Goal: Task Accomplishment & Management: Manage account settings

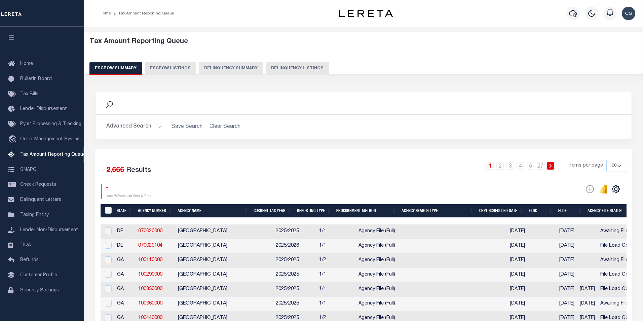
select select "100"
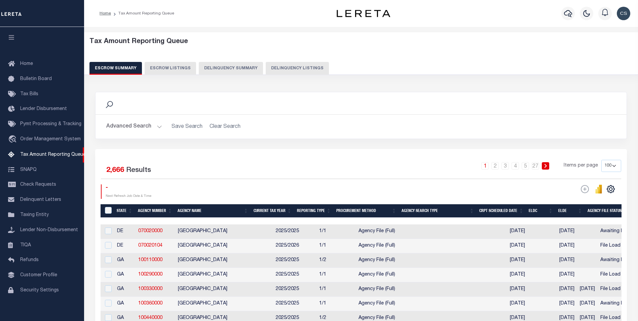
scroll to position [7, 0]
click at [231, 64] on button "Delinquency Summary" at bounding box center [231, 68] width 64 height 13
select select
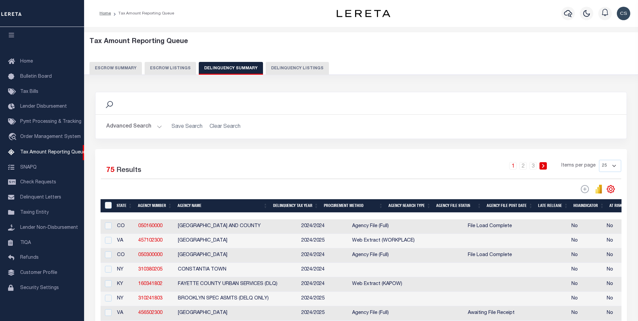
click at [158, 126] on button "Advanced Search" at bounding box center [134, 126] width 56 height 13
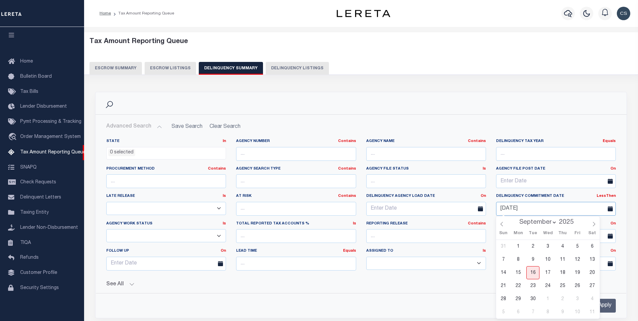
click at [554, 209] on input "[DATE]" at bounding box center [556, 209] width 120 height 14
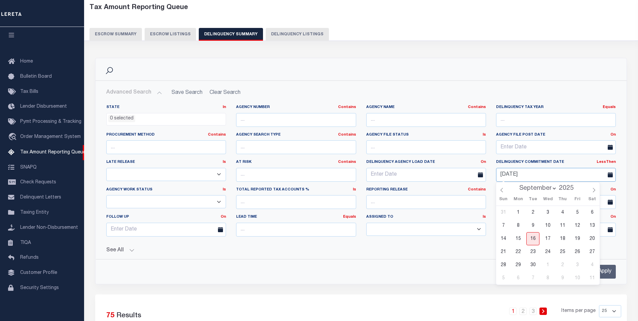
scroll to position [34, 0]
click at [230, 94] on h2 "Advanced Search Save Search Clear Search SummaryGridWrapper_dynamictable_____De…" at bounding box center [361, 92] width 521 height 13
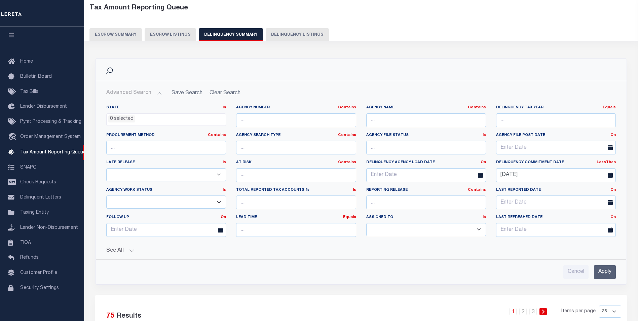
click at [305, 87] on h2 "Advanced Search Save Search Clear Search SummaryGridWrapper_dynamictable_____De…" at bounding box center [361, 92] width 521 height 13
click at [369, 249] on button "See All" at bounding box center [361, 251] width 510 height 6
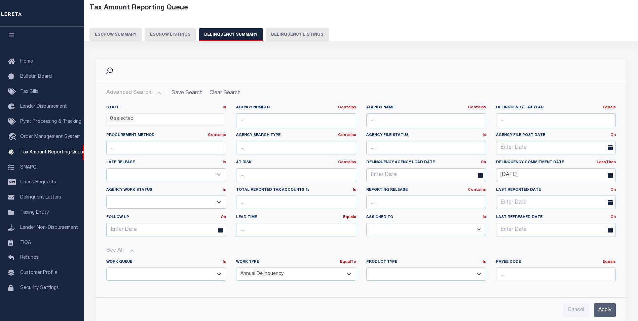
click at [235, 96] on h2 "Advanced Search Save Search Clear Search SummaryGridWrapper_dynamictable_____De…" at bounding box center [361, 92] width 521 height 13
drag, startPoint x: 544, startPoint y: 176, endPoint x: 494, endPoint y: 175, distance: 49.1
click at [494, 175] on div "[DATE]" at bounding box center [556, 175] width 130 height 14
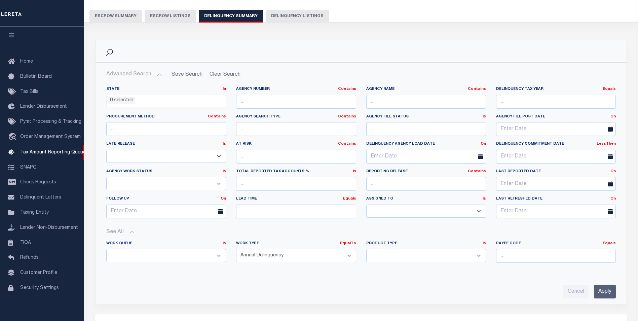
scroll to position [67, 0]
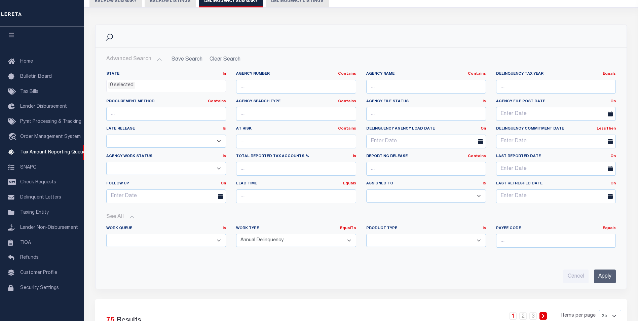
click at [606, 274] on input "Apply" at bounding box center [605, 277] width 22 height 14
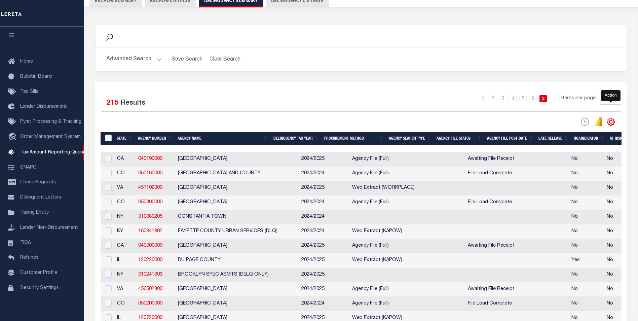
click at [612, 119] on icon "" at bounding box center [611, 121] width 9 height 9
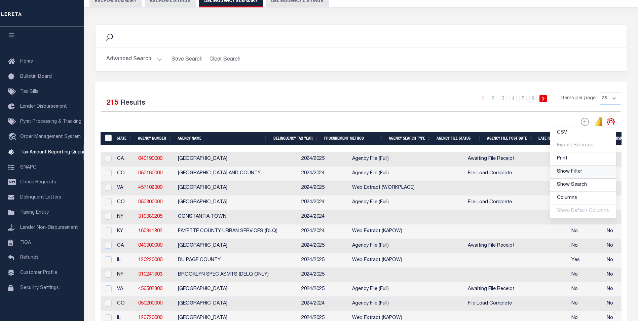
click at [570, 171] on span "Show Filter" at bounding box center [569, 171] width 25 height 5
select select
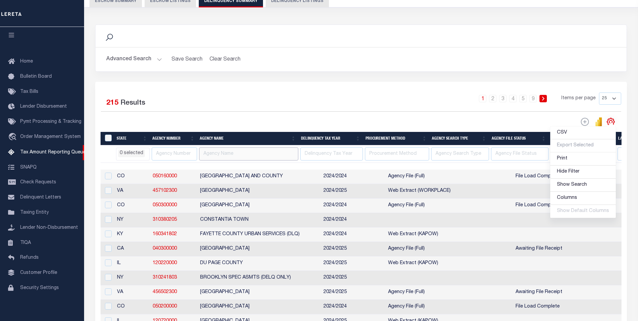
click at [242, 157] on input "text" at bounding box center [248, 153] width 99 height 13
type input "delta"
select select
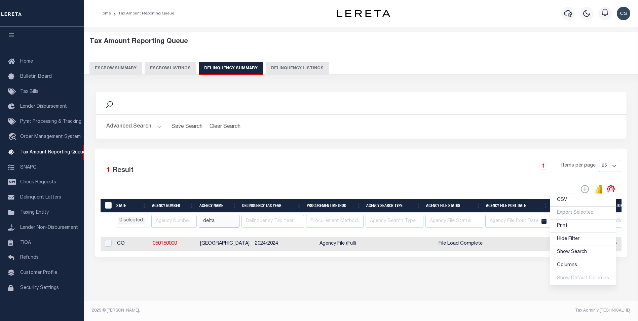
scroll to position [2, 0]
click at [109, 244] on input "checkbox" at bounding box center [108, 243] width 7 height 7
checkbox input "true"
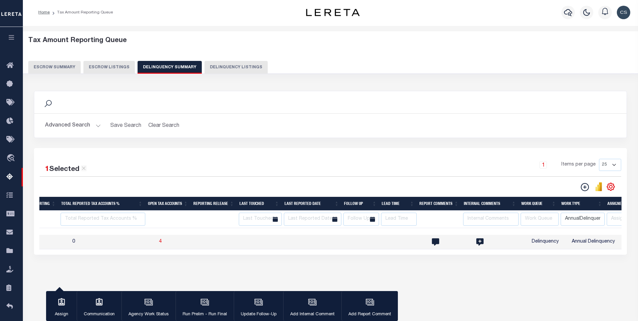
scroll to position [0, 0]
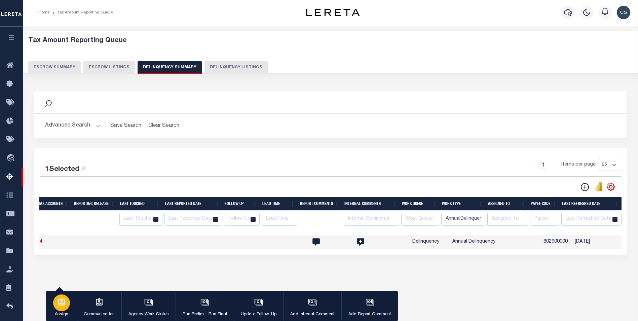
click at [67, 302] on div "button" at bounding box center [61, 302] width 17 height 17
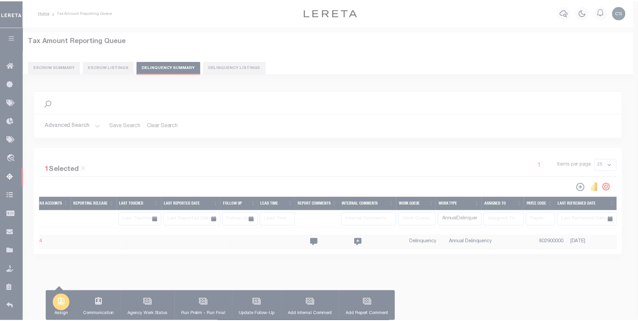
scroll to position [0, 1094]
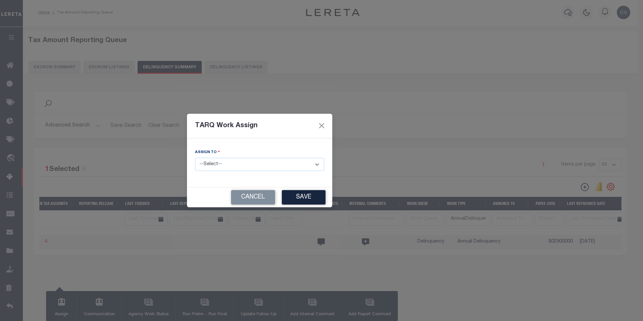
click at [210, 161] on select "--Select-- --Unassigned-- --Unassigned-- [PERSON_NAME] [PERSON_NAME] [PERSON_NA…" at bounding box center [259, 164] width 129 height 13
select select "[PERSON_NAME]"
click at [195, 158] on select "--Select-- --Unassigned-- --Unassigned-- [PERSON_NAME] [PERSON_NAME] [PERSON_NA…" at bounding box center [259, 164] width 129 height 13
click at [282, 196] on button "Save" at bounding box center [304, 197] width 44 height 14
select select
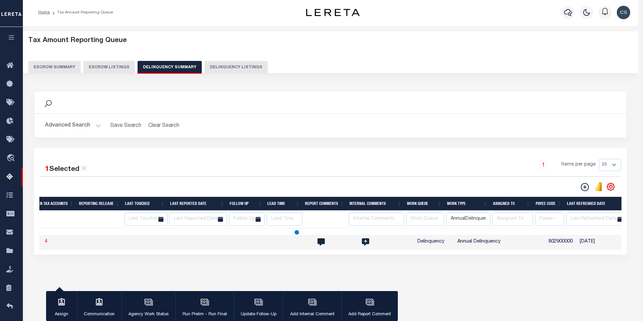
select select
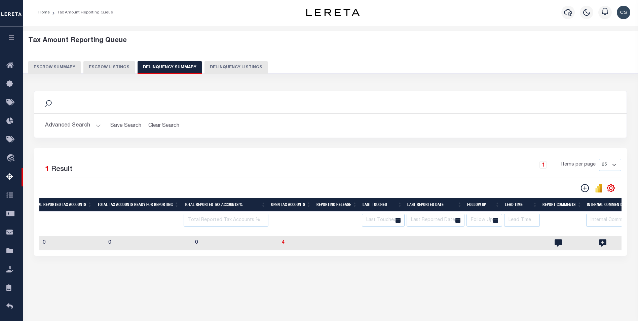
scroll to position [0, 673]
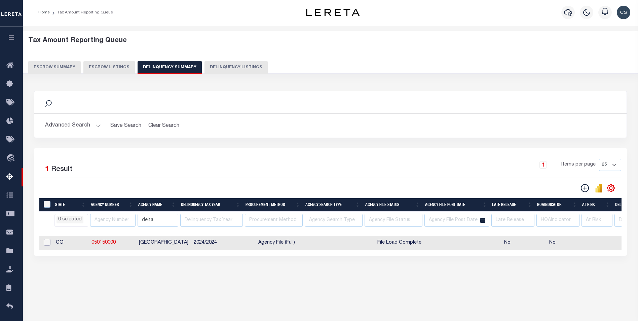
click at [45, 243] on input "checkbox" at bounding box center [47, 242] width 7 height 7
checkbox input "true"
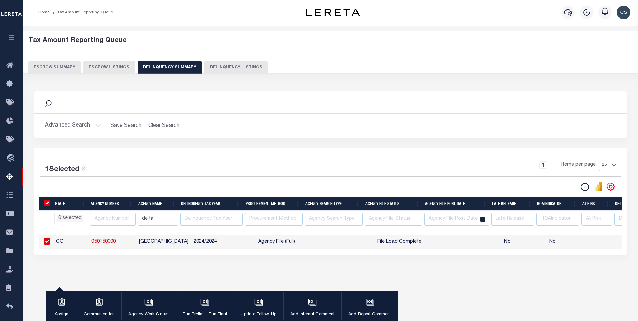
checkbox input "true"
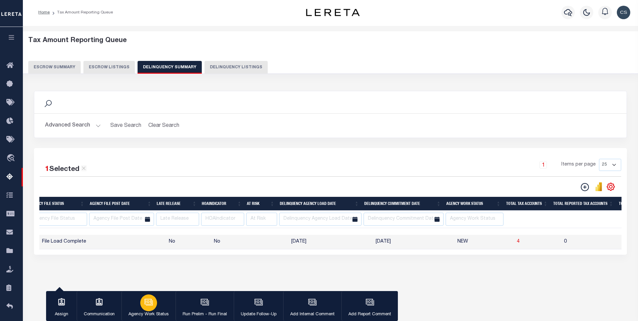
click at [151, 305] on icon "button" at bounding box center [148, 302] width 9 height 9
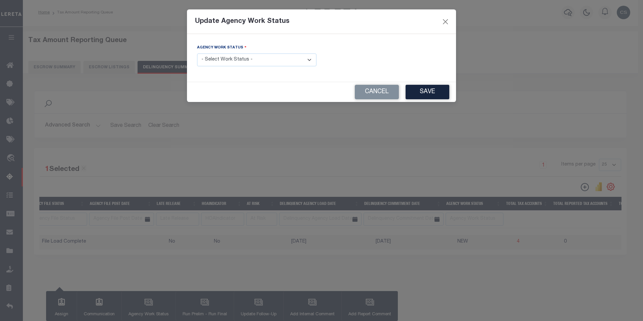
click at [263, 61] on select "- Select Work Status - In Progress Pending Agency Follow-up Pending QC Ready fo…" at bounding box center [256, 60] width 119 height 13
select select "2"
click at [197, 54] on select "- Select Work Status - In Progress Pending Agency Follow-up Pending QC Ready fo…" at bounding box center [256, 60] width 119 height 13
click at [433, 91] on button "Save" at bounding box center [428, 92] width 44 height 14
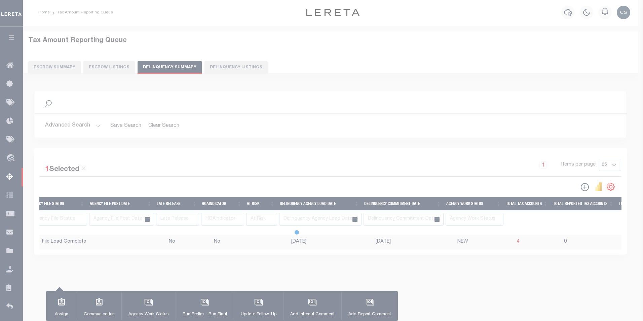
select select
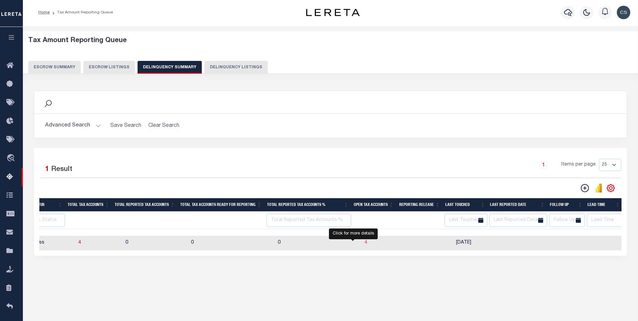
click at [365, 244] on span "4" at bounding box center [366, 242] width 3 height 5
select select "100"
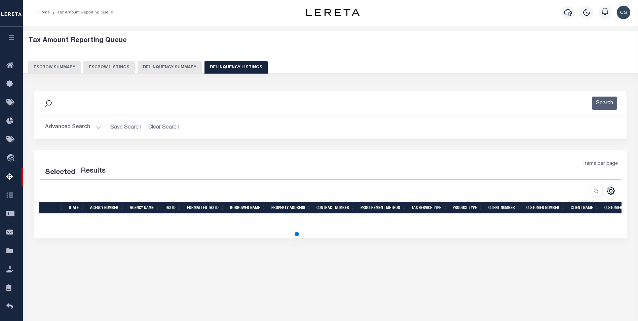
select select "100"
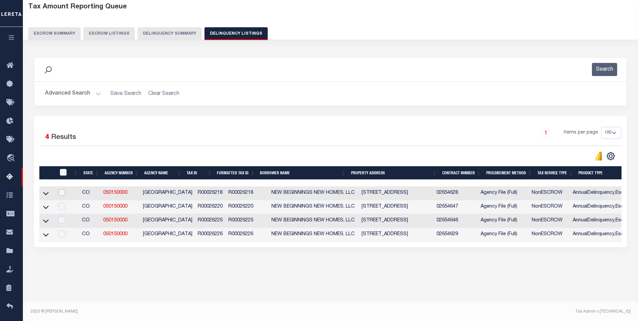
click at [63, 196] on input "checkbox" at bounding box center [62, 192] width 7 height 7
checkbox input "true"
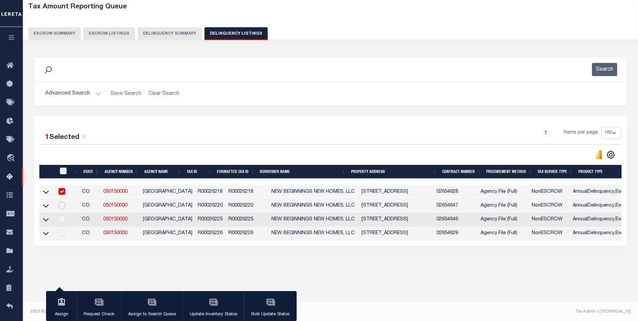
click at [62, 207] on input "checkbox" at bounding box center [62, 205] width 7 height 7
checkbox input "true"
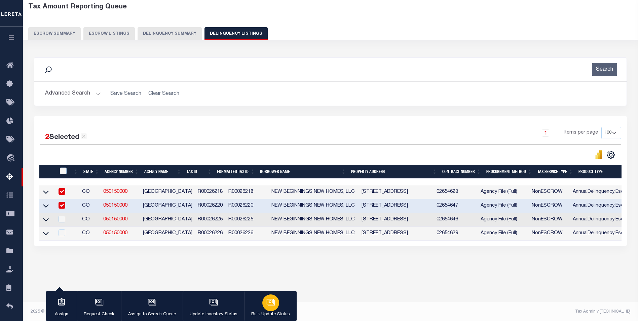
click at [268, 305] on icon "button" at bounding box center [271, 302] width 7 height 5
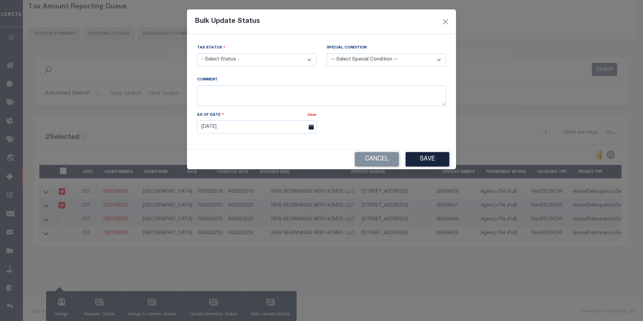
click at [249, 61] on select "- Select Status - Paid No Tax Due" at bounding box center [256, 60] width 119 height 13
select select "PYD"
click at [197, 54] on select "- Select Status - Paid No Tax Due" at bounding box center [256, 60] width 119 height 13
click at [426, 160] on button "Save" at bounding box center [428, 159] width 44 height 14
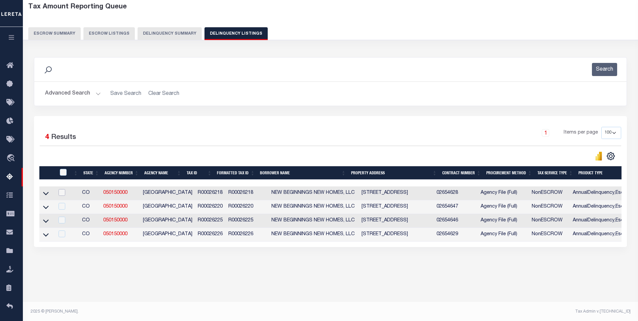
click at [64, 195] on input "checkbox" at bounding box center [62, 192] width 7 height 7
checkbox input "true"
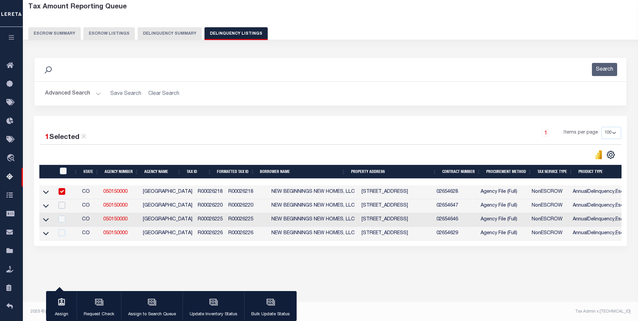
click at [64, 207] on input "checkbox" at bounding box center [62, 205] width 7 height 7
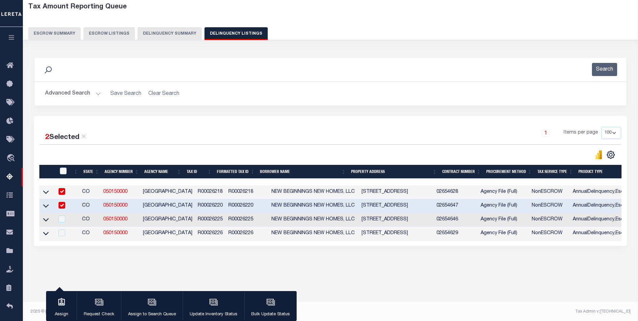
click at [62, 207] on input "checkbox" at bounding box center [62, 205] width 7 height 7
checkbox input "false"
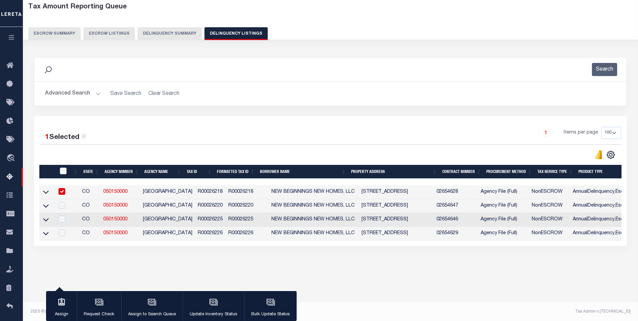
click at [63, 192] on input "checkbox" at bounding box center [62, 191] width 7 height 7
checkbox input "false"
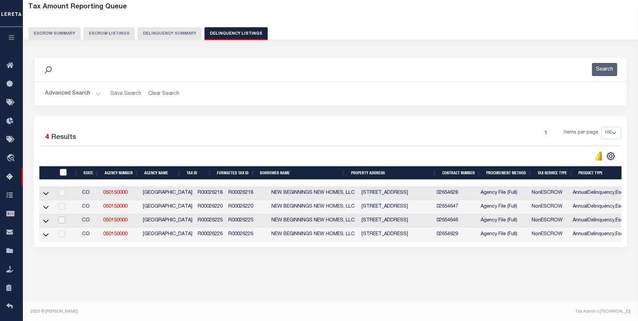
click at [64, 222] on input "checkbox" at bounding box center [62, 220] width 7 height 7
checkbox input "true"
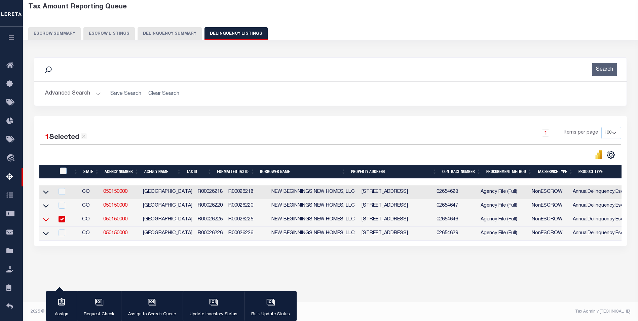
click at [46, 222] on icon at bounding box center [46, 219] width 6 height 3
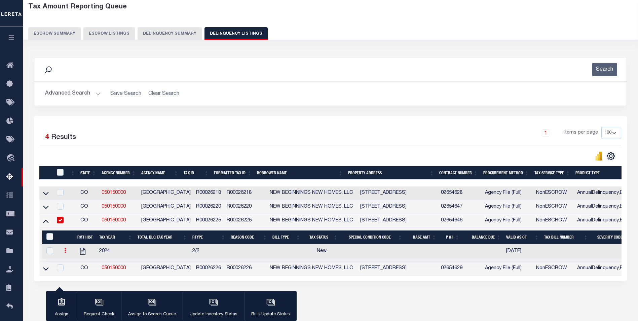
click at [64, 253] on icon at bounding box center [65, 250] width 2 height 5
click at [74, 276] on img "" at bounding box center [73, 272] width 7 height 7
select select "NW2"
select select
type input "[DATE]"
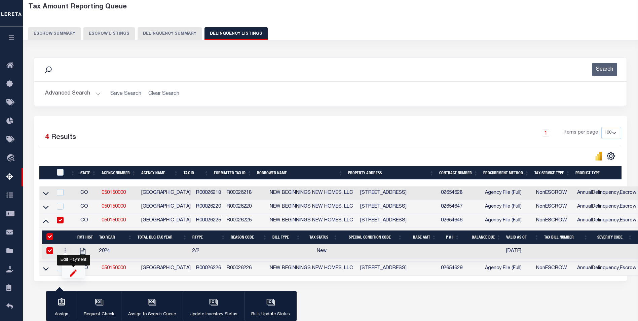
checkbox input "true"
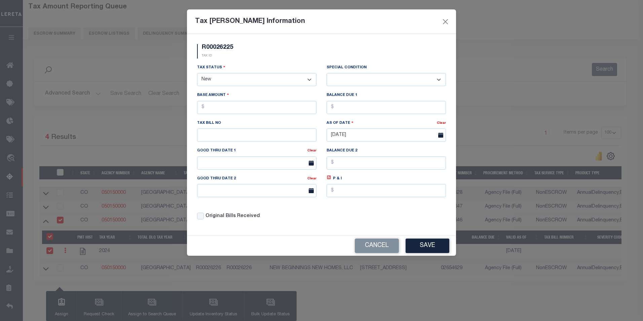
click at [231, 80] on select "- Select Status - Open Due/Unpaid Paid Incomplete No Tax Due Internal Refund Pr…" at bounding box center [256, 79] width 119 height 13
select select "DUE"
click at [197, 73] on select "- Select Status - Open Due/Unpaid Paid Incomplete No Tax Due Internal Refund Pr…" at bounding box center [256, 79] width 119 height 13
select select "0"
click at [287, 108] on input "text" at bounding box center [256, 107] width 119 height 13
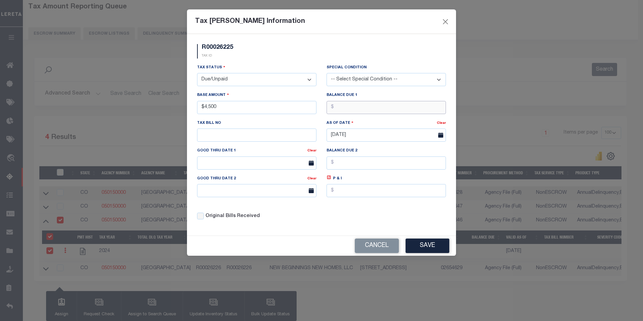
type input "$4,500.00"
click at [432, 248] on button "Save" at bounding box center [428, 246] width 44 height 14
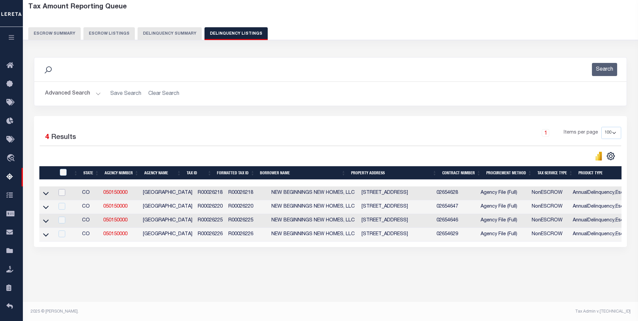
click at [64, 194] on input "checkbox" at bounding box center [62, 192] width 7 height 7
checkbox input "true"
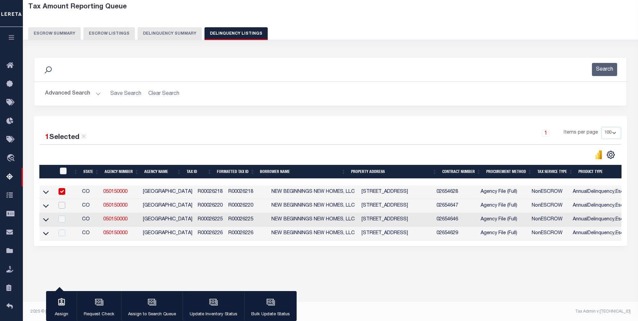
click at [64, 206] on input "checkbox" at bounding box center [62, 205] width 7 height 7
checkbox input "true"
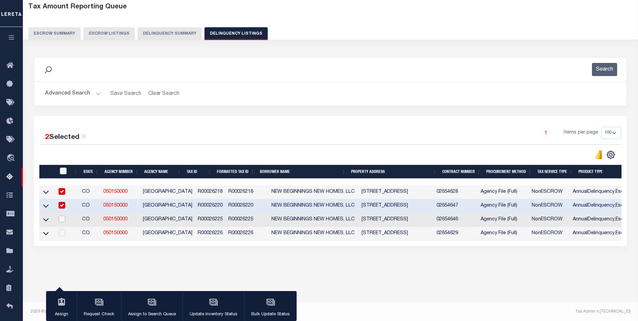
click at [63, 220] on input "checkbox" at bounding box center [62, 219] width 7 height 7
checkbox input "true"
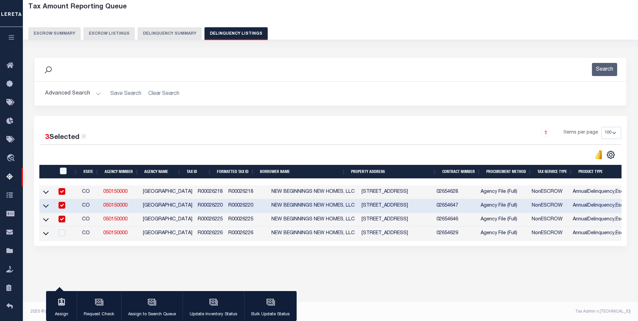
scroll to position [36, 0]
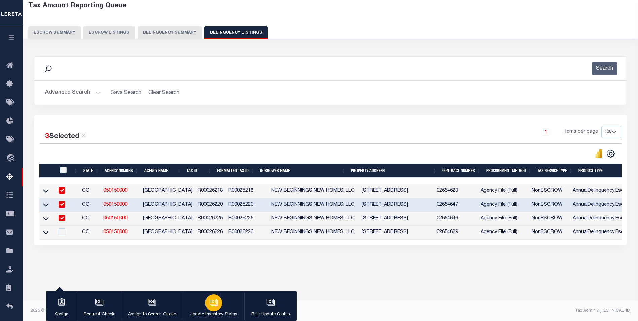
click at [210, 300] on icon "button" at bounding box center [213, 301] width 7 height 5
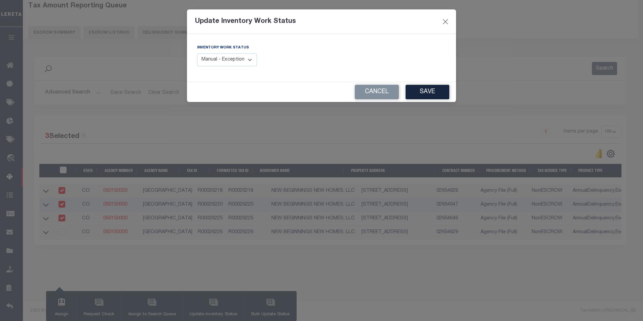
click at [232, 59] on select "Manual - Exception Pended - Awaiting Search Late Add Exception Completed" at bounding box center [227, 60] width 60 height 13
select select "4"
click at [197, 54] on select "Manual - Exception Pended - Awaiting Search Late Add Exception Completed" at bounding box center [227, 60] width 60 height 13
click at [423, 94] on button "Save" at bounding box center [428, 92] width 44 height 14
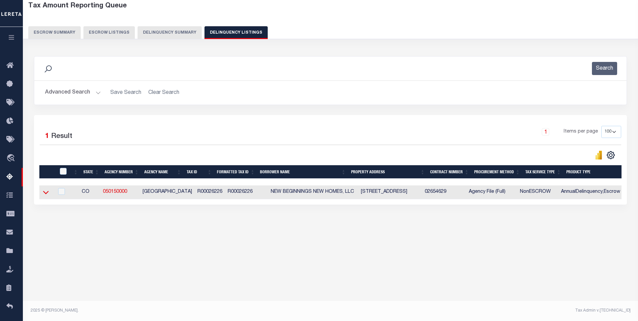
click at [44, 196] on icon at bounding box center [46, 192] width 6 height 7
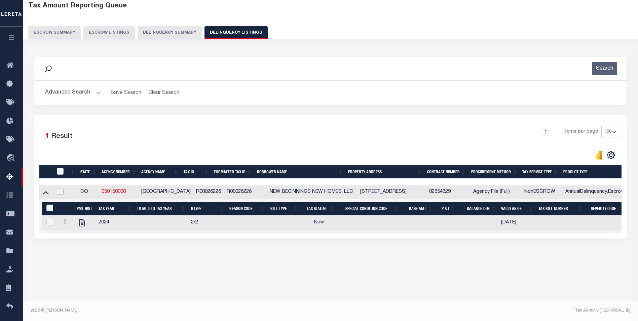
click at [61, 194] on input "checkbox" at bounding box center [60, 191] width 7 height 7
checkbox input "true"
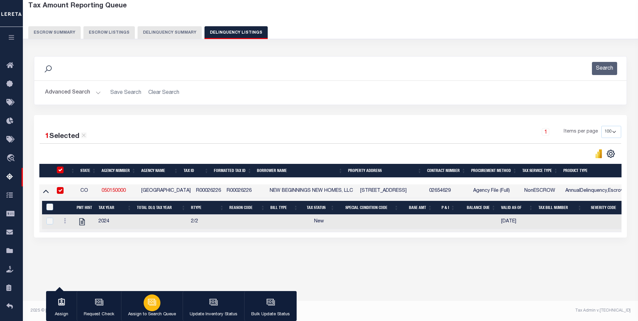
click at [154, 301] on icon "button" at bounding box center [152, 302] width 9 height 9
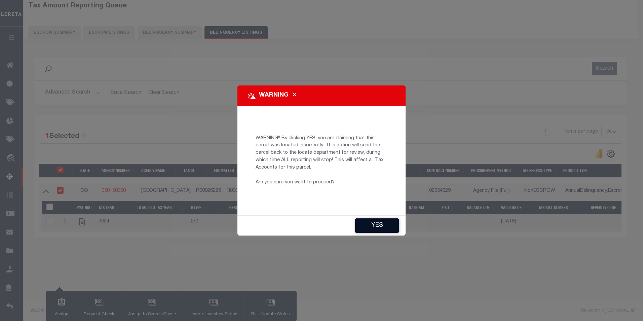
click at [378, 226] on button "YES" at bounding box center [377, 225] width 44 height 14
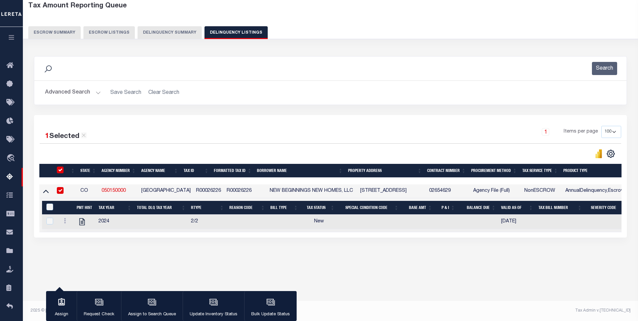
type input "[EMAIL_ADDRESS][DOMAIN_NAME]"
type input "[DATE]"
type input "CP"
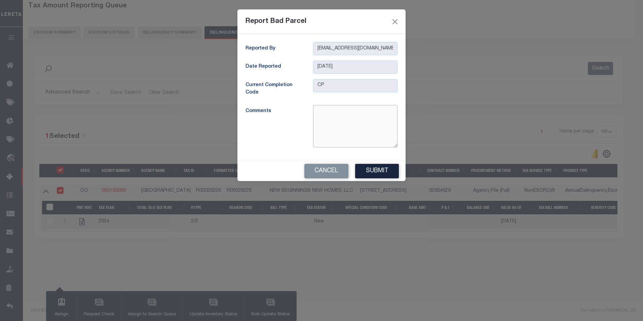
click at [333, 120] on textarea at bounding box center [355, 126] width 84 height 42
type textarea "Test - assigning to Search queue. Commitment date in the past. Running final re…"
click at [371, 168] on button "Submit" at bounding box center [377, 171] width 44 height 14
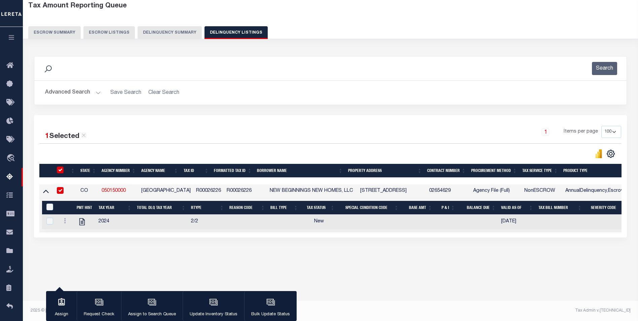
click at [168, 32] on button "Delinquency Summary" at bounding box center [170, 32] width 64 height 13
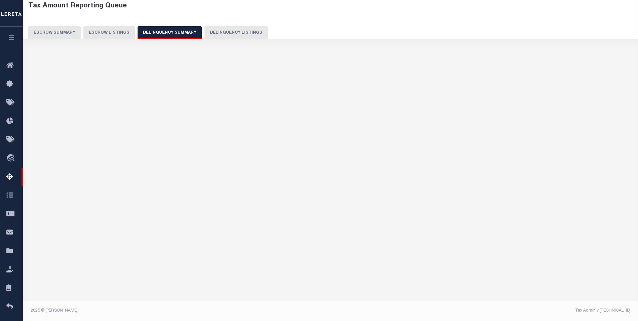
select select
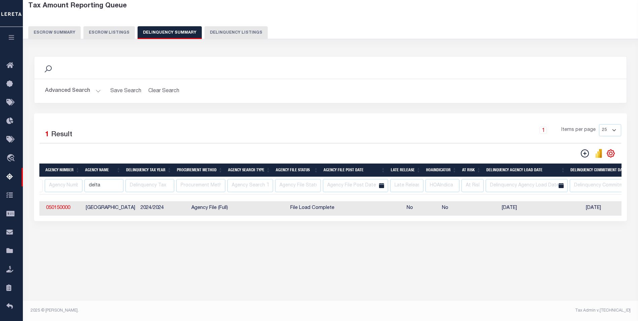
scroll to position [0, 1]
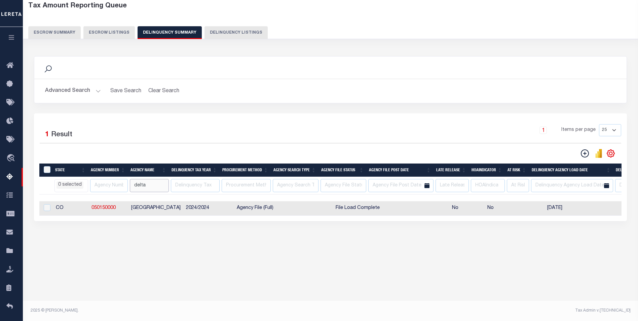
drag, startPoint x: 146, startPoint y: 188, endPoint x: 134, endPoint y: 188, distance: 12.1
click at [134, 188] on input "delta" at bounding box center [149, 185] width 39 height 13
select select
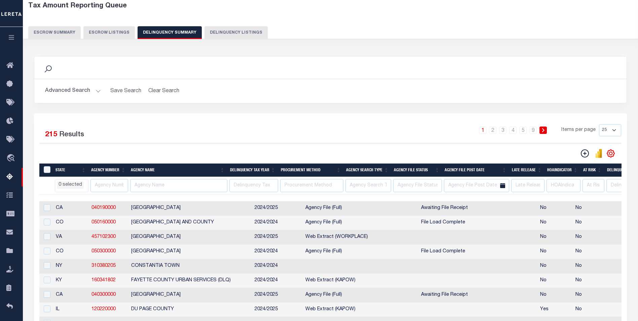
click at [94, 91] on button "Advanced Search" at bounding box center [73, 90] width 56 height 13
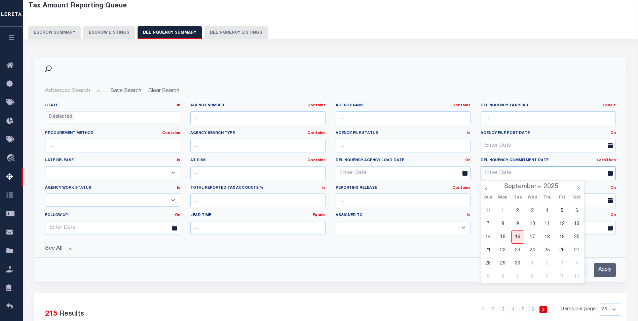
click at [585, 172] on input "text" at bounding box center [548, 173] width 135 height 14
click at [516, 236] on span "16" at bounding box center [518, 237] width 13 height 13
type input "[DATE]"
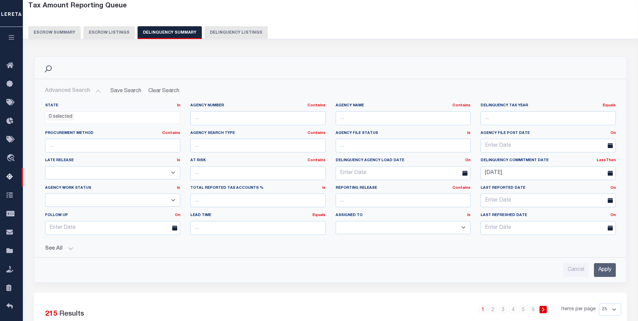
click at [600, 269] on input "Apply" at bounding box center [605, 270] width 22 height 14
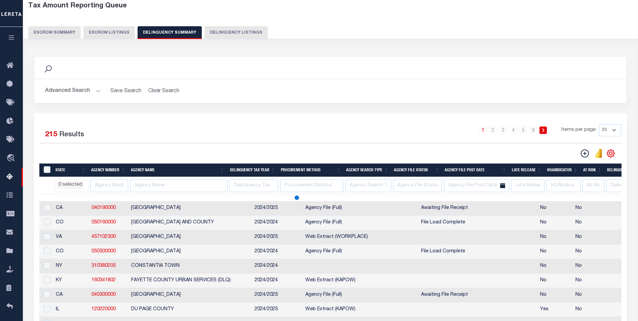
select select
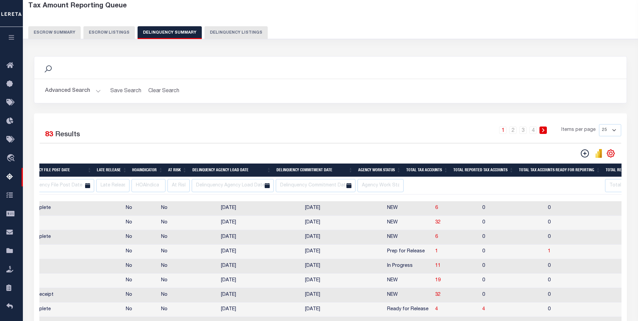
scroll to position [0, 474]
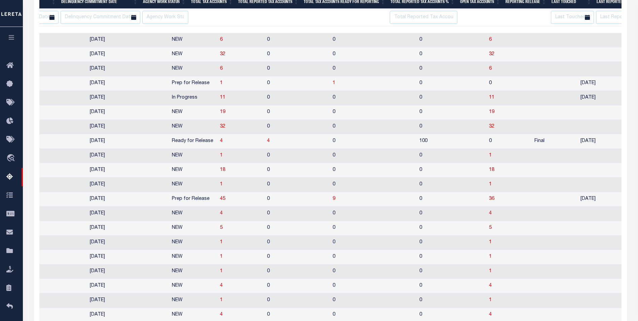
click at [344, 221] on td "0" at bounding box center [373, 214] width 87 height 14
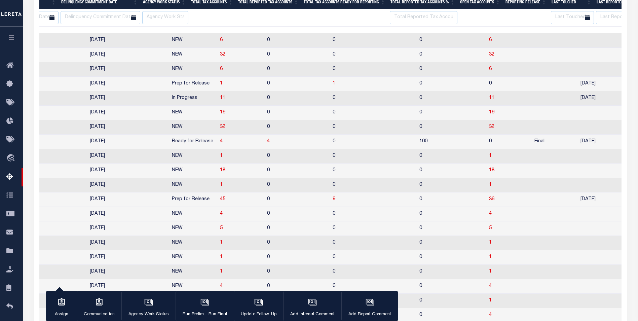
drag, startPoint x: 325, startPoint y: 29, endPoint x: 273, endPoint y: 32, distance: 51.9
click at [273, 32] on div at bounding box center [330, 30] width 583 height 7
click at [339, 220] on td "0" at bounding box center [373, 214] width 87 height 14
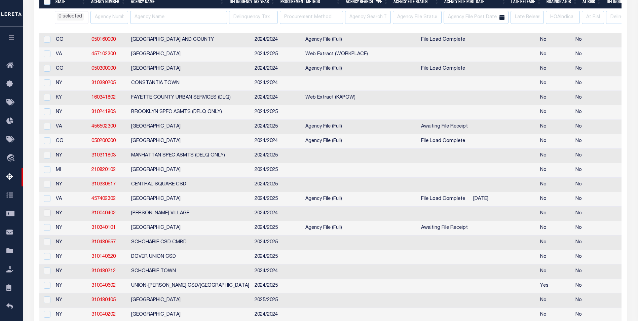
click at [47, 216] on input "checkbox" at bounding box center [47, 213] width 7 height 7
checkbox input "true"
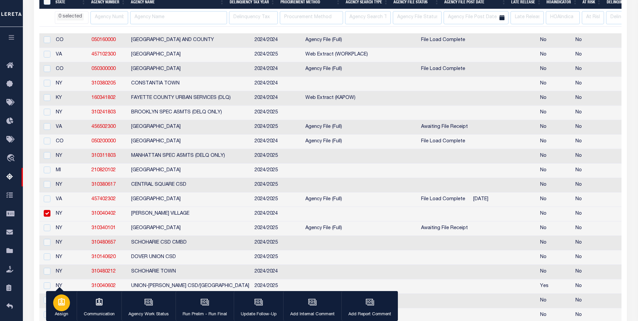
click at [58, 305] on icon "button" at bounding box center [61, 302] width 9 height 9
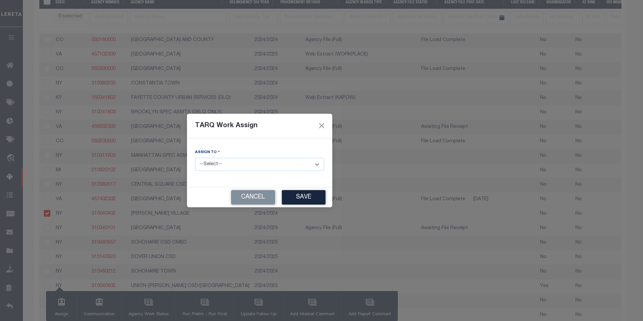
click at [207, 164] on select "--Select-- --Unassigned-- --Unassigned-- [PERSON_NAME] [PERSON_NAME] [PERSON_NA…" at bounding box center [259, 164] width 129 height 13
select select "[PERSON_NAME]"
click at [195, 158] on select "--Select-- --Unassigned-- --Unassigned-- [PERSON_NAME] [PERSON_NAME] [PERSON_NA…" at bounding box center [259, 164] width 129 height 13
click at [282, 193] on button "Save" at bounding box center [304, 197] width 44 height 14
select select
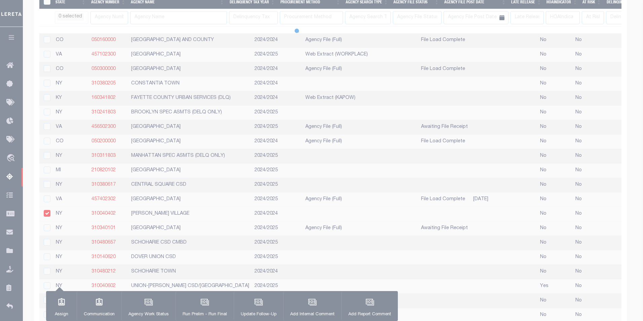
select select
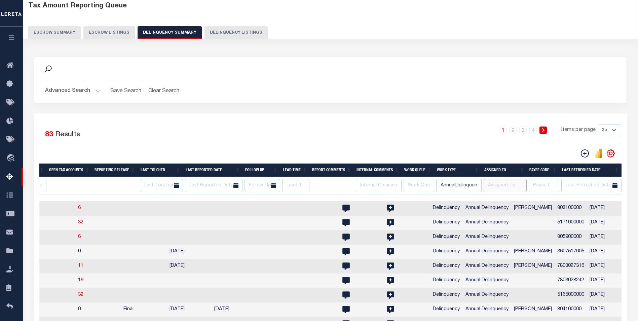
click at [507, 185] on input "text" at bounding box center [505, 185] width 43 height 13
type input "sc"
select select
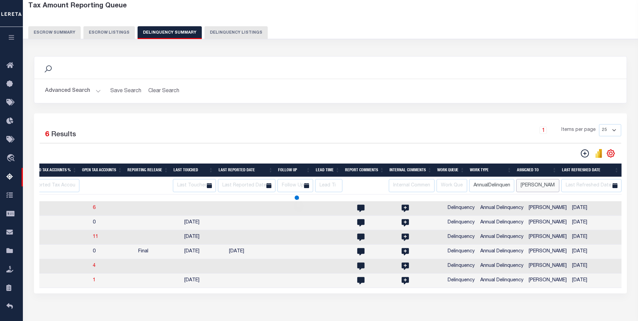
type input "[PERSON_NAME]"
select select
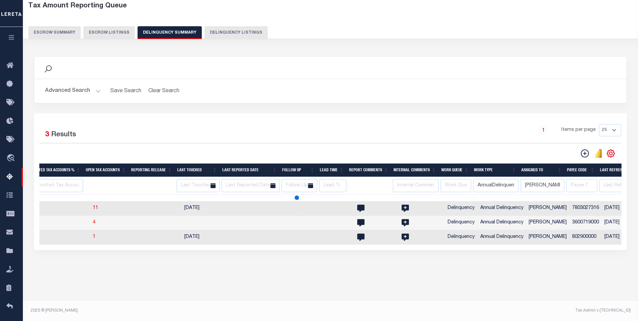
select select
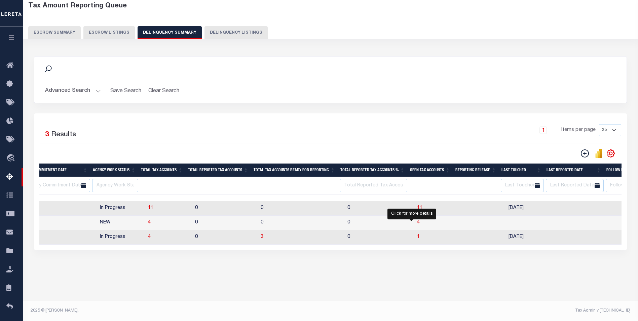
click at [417, 225] on span "4" at bounding box center [418, 222] width 3 height 5
select select "100"
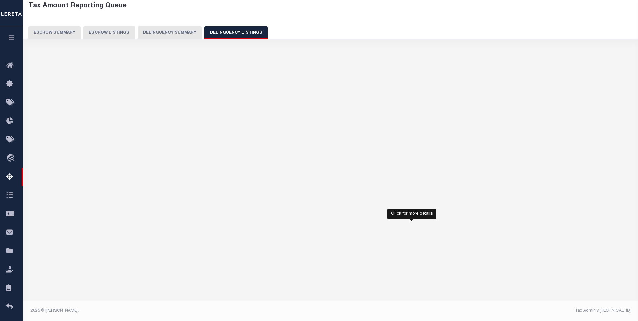
select select "100"
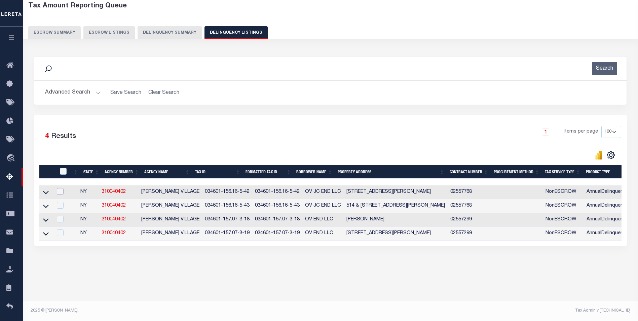
click at [64, 195] on input "checkbox" at bounding box center [60, 191] width 7 height 7
checkbox input "true"
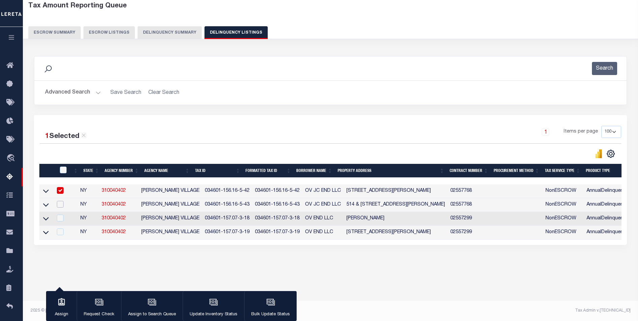
click at [62, 205] on input "checkbox" at bounding box center [60, 204] width 7 height 7
checkbox input "true"
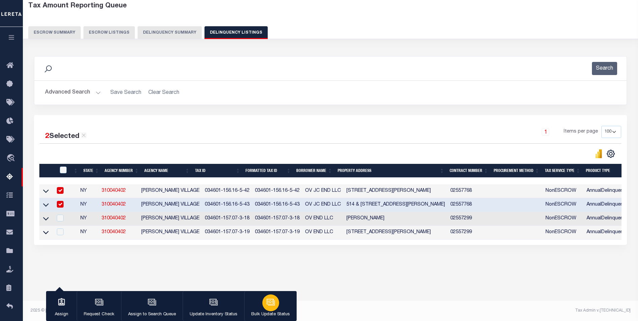
click at [267, 302] on icon "button" at bounding box center [271, 302] width 9 height 9
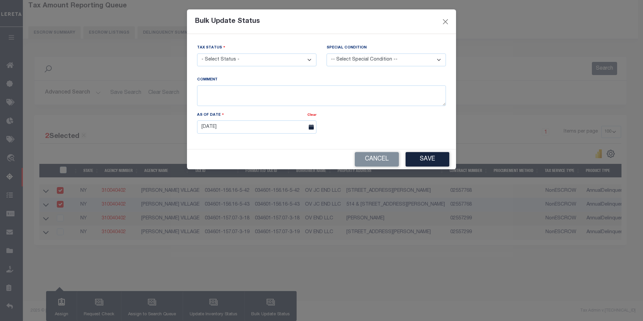
click at [237, 62] on select "- Select Status - Paid No Tax Due" at bounding box center [256, 60] width 119 height 13
select select "PYD"
click at [197, 54] on select "- Select Status - Paid No Tax Due" at bounding box center [256, 60] width 119 height 13
click at [427, 155] on button "Save" at bounding box center [428, 159] width 44 height 14
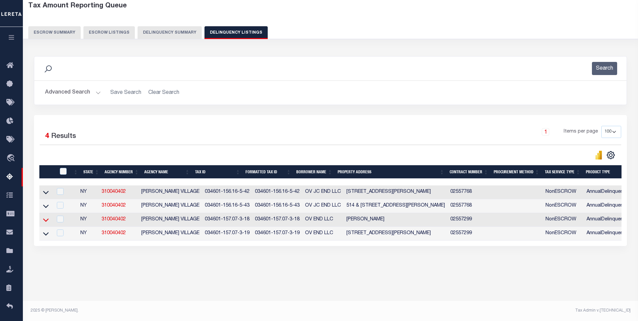
click at [47, 222] on icon at bounding box center [46, 219] width 6 height 3
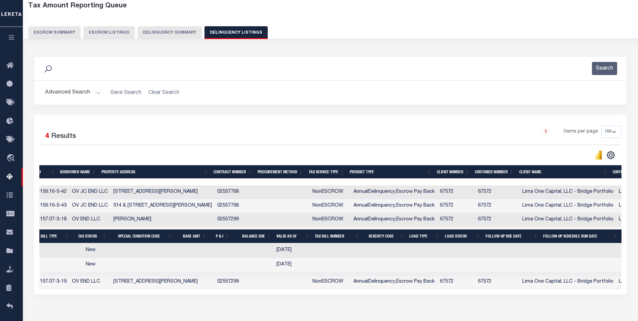
scroll to position [0, 331]
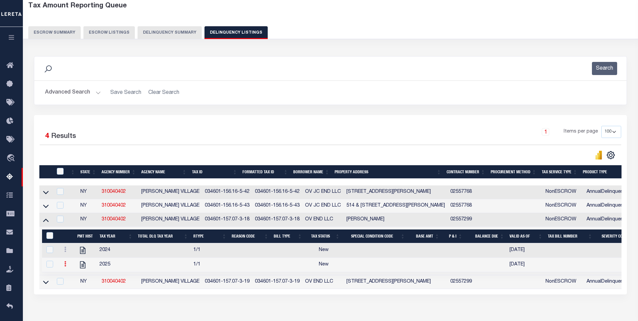
click at [66, 267] on icon at bounding box center [65, 263] width 2 height 5
click at [74, 290] on img "" at bounding box center [73, 286] width 7 height 7
select select
checkbox input "false"
checkbox input "true"
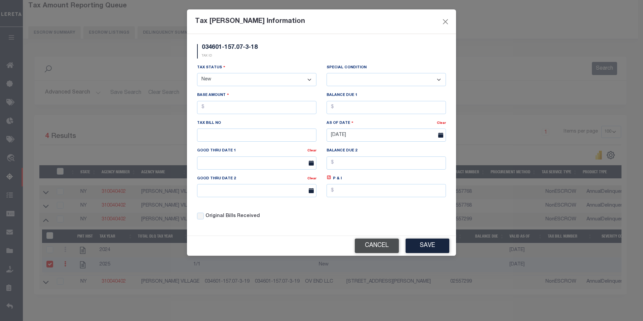
click at [378, 247] on button "Cancel" at bounding box center [377, 246] width 44 height 14
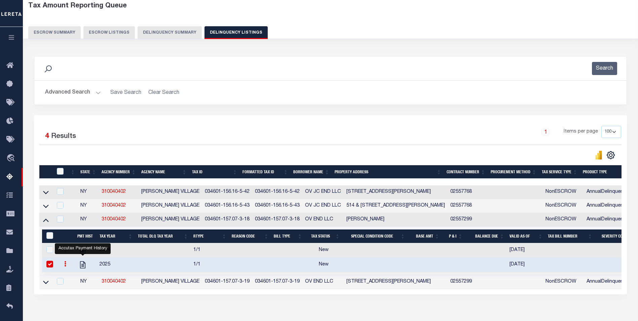
scroll to position [69, 0]
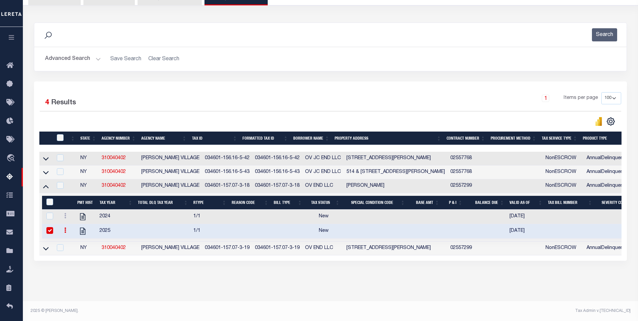
click at [91, 274] on div "Data sync process is currently running, you may face some response delays. Sear…" at bounding box center [331, 148] width 602 height 265
drag, startPoint x: 193, startPoint y: 188, endPoint x: 240, endPoint y: 186, distance: 47.5
click at [240, 186] on td "034601-157.07-3-18" at bounding box center [227, 186] width 50 height 14
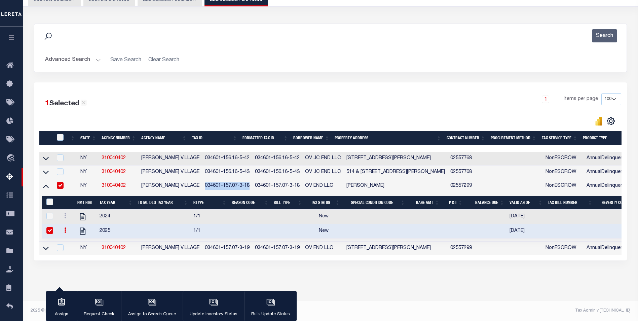
copy td "034601-157.07-3-18"
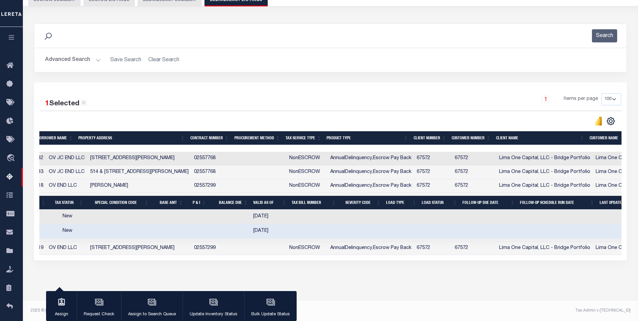
scroll to position [0, 107]
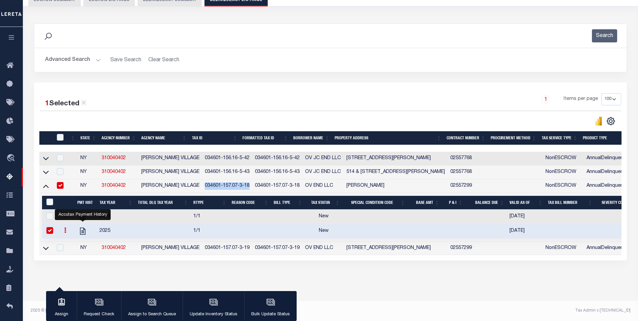
click at [60, 187] on input "checkbox" at bounding box center [60, 185] width 7 height 7
checkbox input "false"
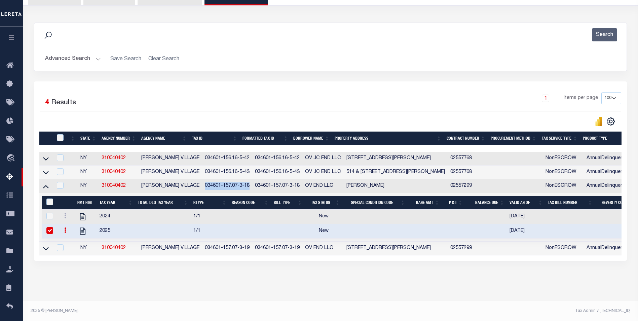
click at [51, 233] on input "checkbox" at bounding box center [49, 230] width 7 height 7
checkbox input "false"
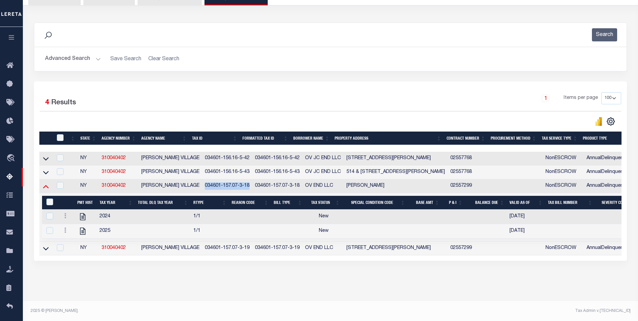
click at [48, 190] on icon at bounding box center [46, 186] width 6 height 7
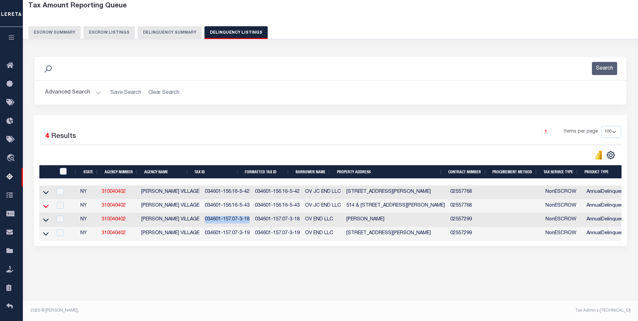
click at [47, 207] on icon at bounding box center [46, 206] width 6 height 7
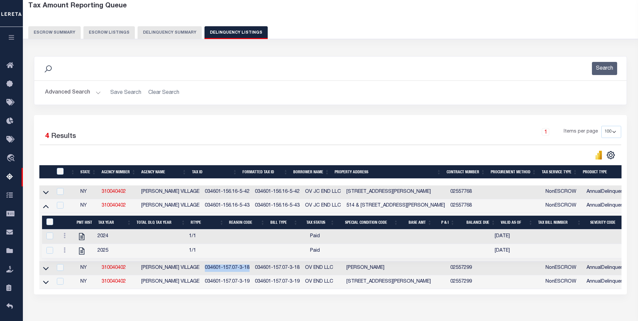
click at [46, 207] on icon at bounding box center [46, 206] width 6 height 3
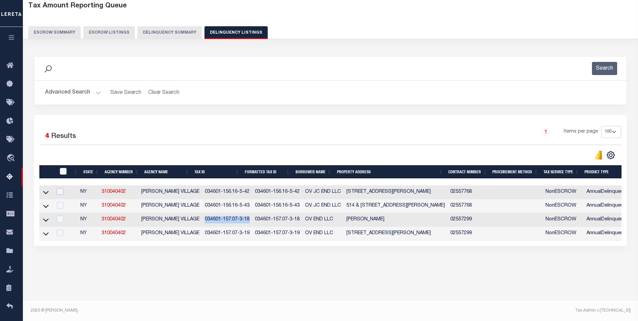
click at [63, 193] on input "checkbox" at bounding box center [60, 191] width 7 height 7
checkbox input "true"
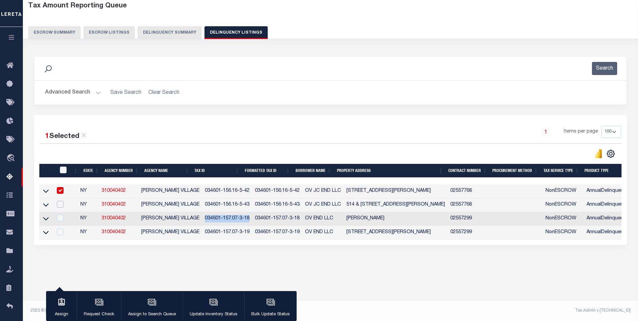
click at [62, 203] on input "checkbox" at bounding box center [60, 204] width 7 height 7
checkbox input "true"
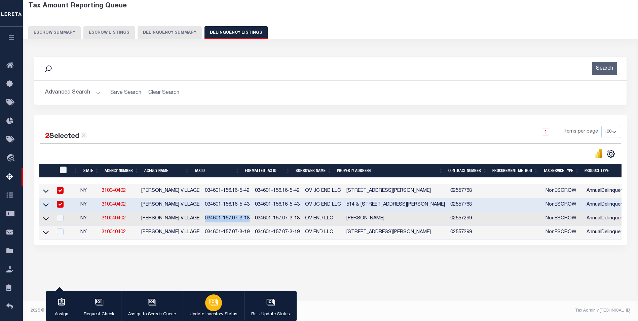
click at [211, 302] on icon "button" at bounding box center [213, 301] width 5 height 3
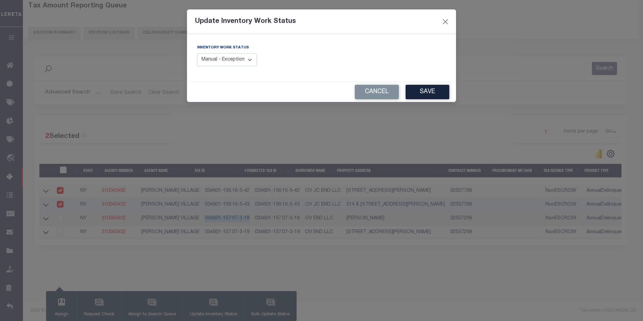
click at [246, 61] on select "Manual - Exception Pended - Awaiting Search Late Add Exception Completed" at bounding box center [227, 60] width 60 height 13
select select "4"
click at [197, 54] on select "Manual - Exception Pended - Awaiting Search Late Add Exception Completed" at bounding box center [227, 60] width 60 height 13
click at [440, 94] on button "Save" at bounding box center [428, 92] width 44 height 14
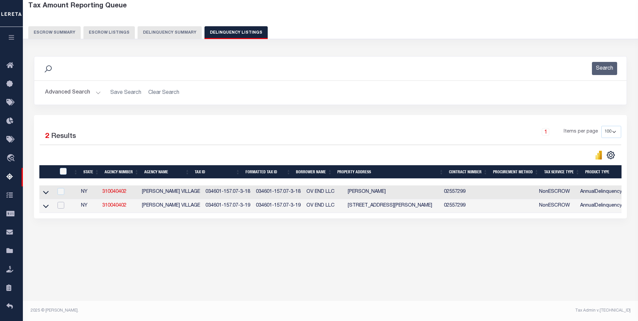
click at [63, 208] on input "checkbox" at bounding box center [61, 205] width 7 height 7
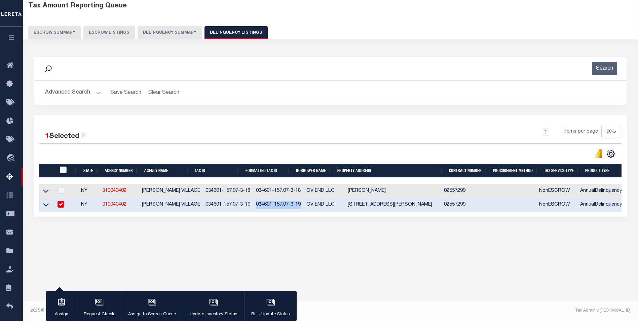
drag, startPoint x: 245, startPoint y: 206, endPoint x: 293, endPoint y: 205, distance: 47.5
click at [293, 205] on td "034601-157.07-3-19" at bounding box center [278, 205] width 50 height 14
checkbox input "false"
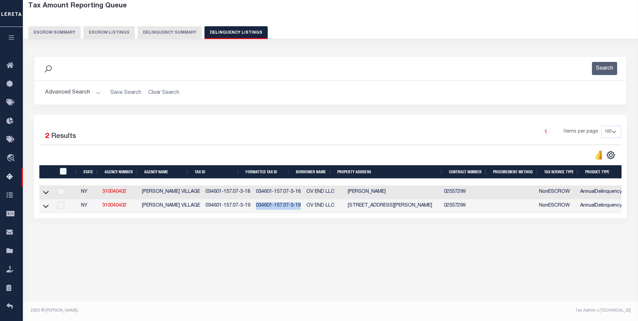
copy td "034601-157.07-3-19"
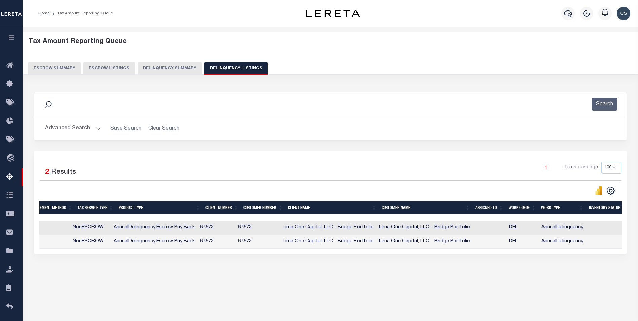
scroll to position [0, 474]
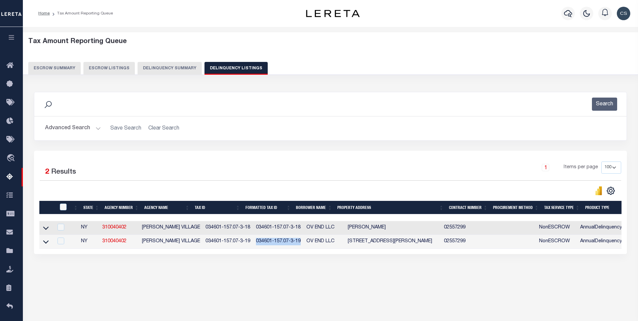
click at [163, 66] on button "Delinquency Summary" at bounding box center [170, 68] width 64 height 13
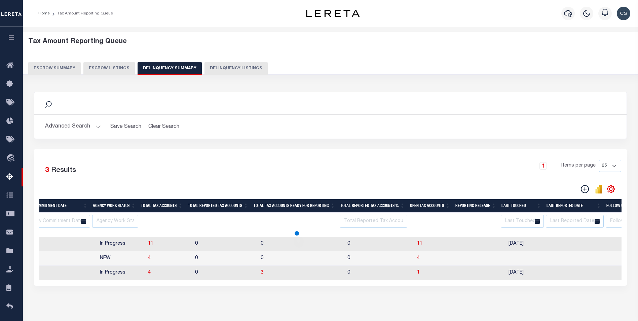
select select
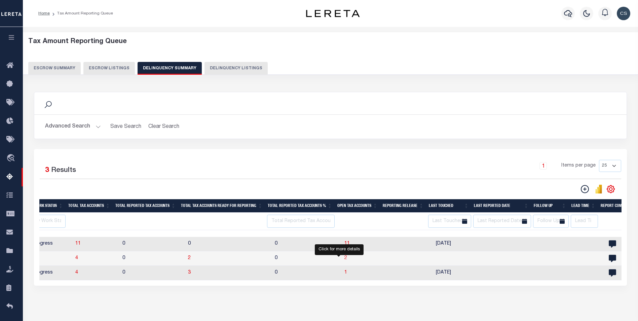
click at [345, 260] on span "2" at bounding box center [346, 258] width 3 height 5
select select "100"
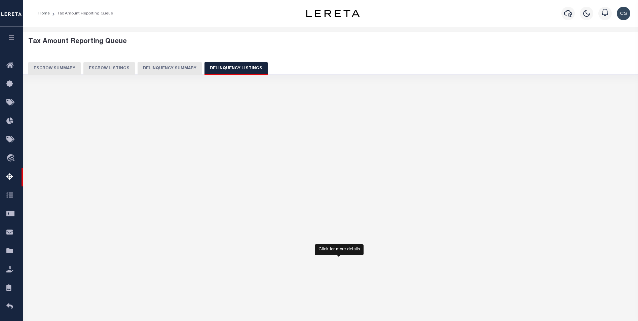
select select
select select "100"
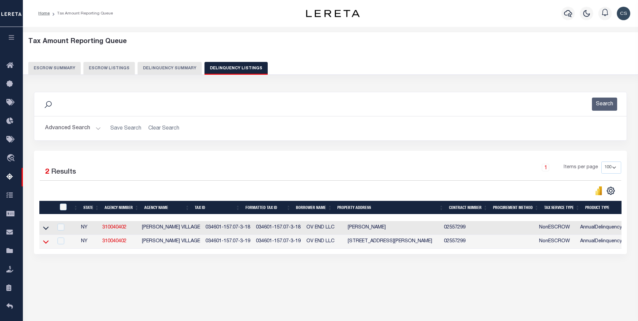
click at [45, 244] on icon at bounding box center [46, 241] width 6 height 3
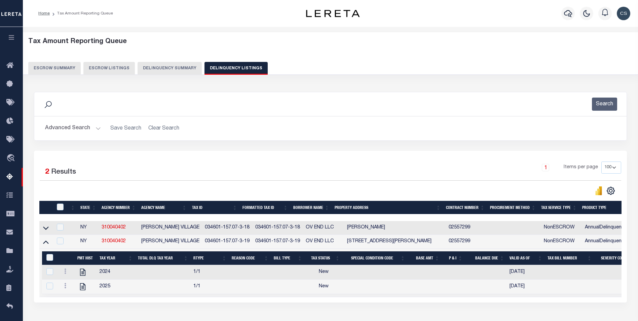
click at [179, 66] on button "Delinquency Summary" at bounding box center [170, 68] width 64 height 13
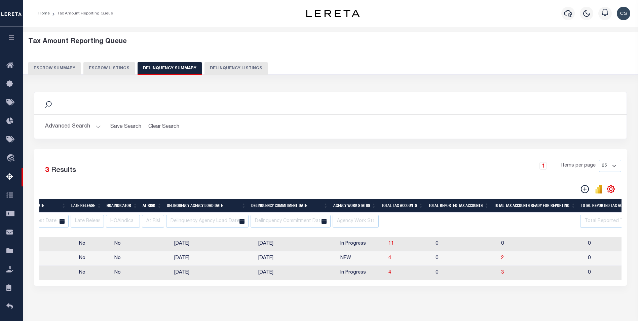
scroll to position [0, 432]
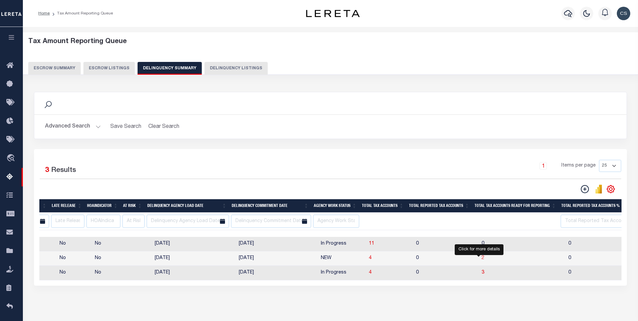
click at [482, 260] on span "2" at bounding box center [483, 258] width 3 height 5
select select "100"
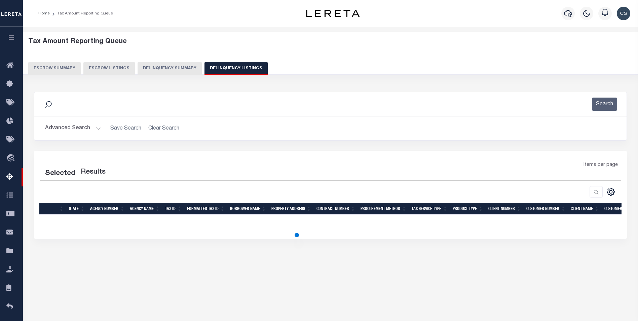
select select "100"
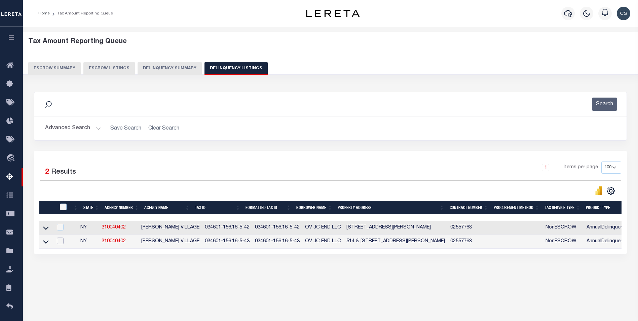
click at [62, 244] on input "checkbox" at bounding box center [60, 241] width 7 height 7
checkbox input "true"
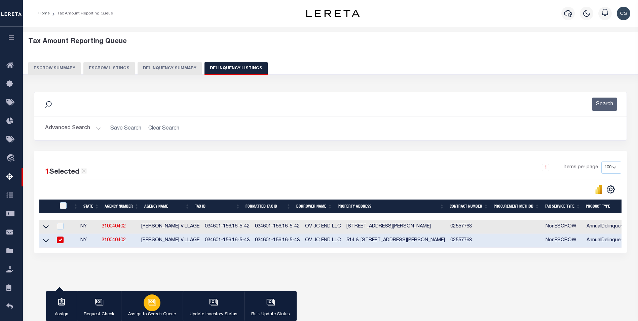
click at [149, 303] on icon "button" at bounding box center [151, 301] width 5 height 3
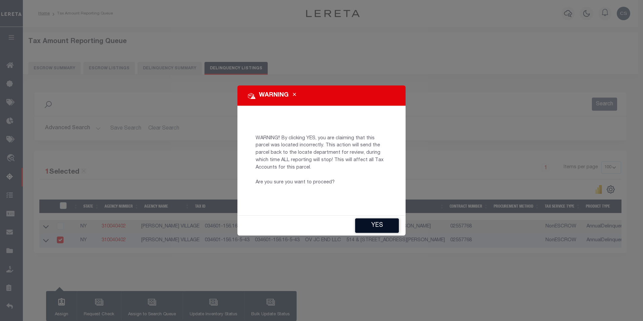
click at [377, 226] on button "YES" at bounding box center [377, 225] width 44 height 14
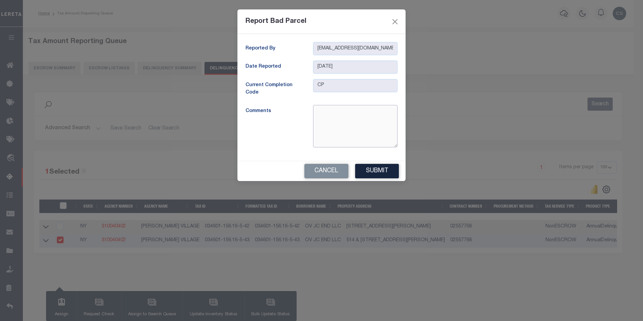
click at [356, 129] on textarea at bounding box center [355, 126] width 84 height 42
type textarea "Test sending pin to Search. Commit date in the past. Not running final on agency"
click at [380, 174] on button "Submit" at bounding box center [377, 171] width 44 height 14
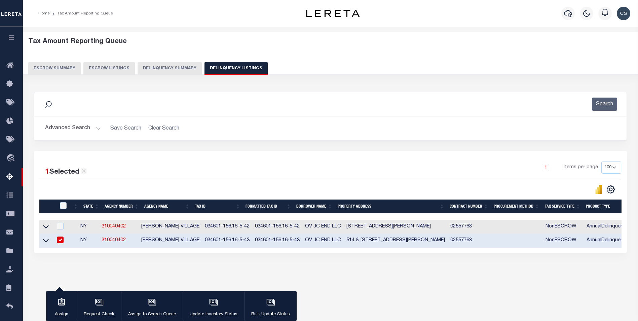
click at [172, 67] on button "Delinquency Summary" at bounding box center [170, 68] width 64 height 13
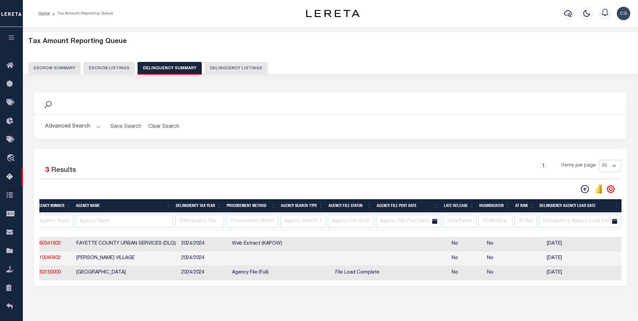
scroll to position [0, 0]
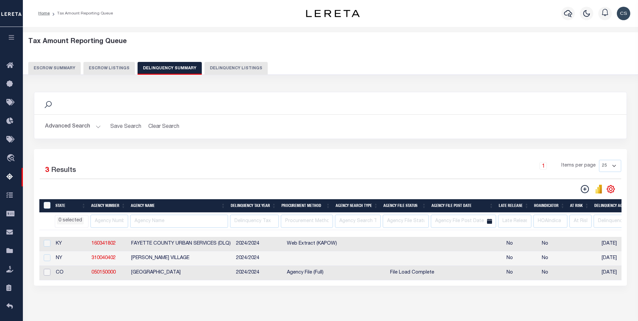
click at [48, 276] on input "checkbox" at bounding box center [47, 272] width 7 height 7
checkbox input "true"
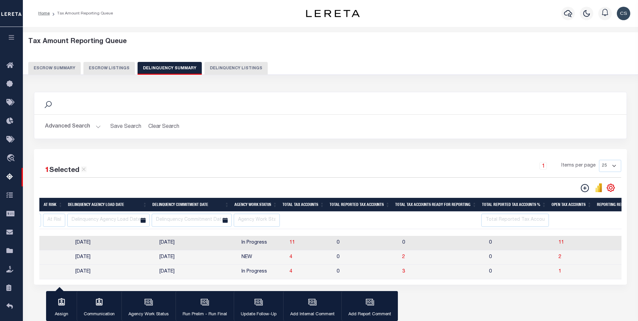
scroll to position [0, 649]
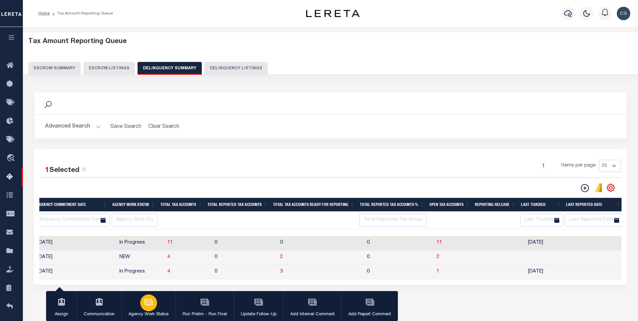
click at [140, 299] on button "Agency Work Status" at bounding box center [148, 306] width 54 height 30
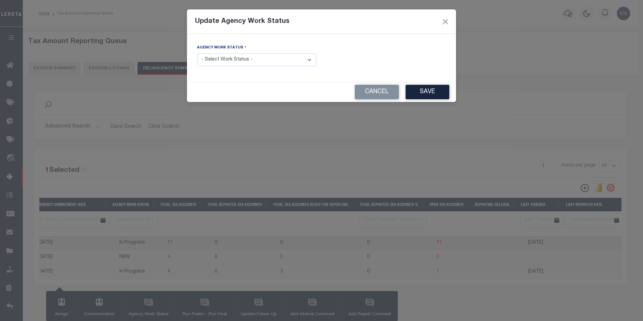
click at [302, 61] on select "- Select Work Status - In Progress Pending Agency Follow-up Pending QC Ready fo…" at bounding box center [256, 60] width 119 height 13
select select "7"
click at [197, 54] on select "- Select Work Status - In Progress Pending Agency Follow-up Pending QC Ready fo…" at bounding box center [256, 60] width 119 height 13
click at [426, 94] on button "Save" at bounding box center [428, 92] width 44 height 14
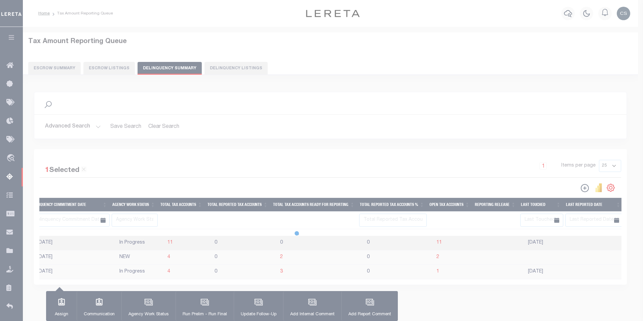
select select
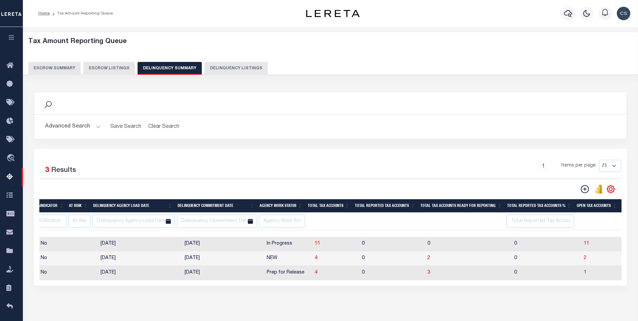
scroll to position [0, 333]
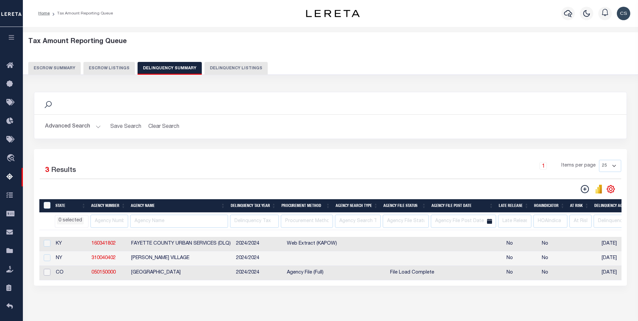
click at [46, 273] on input "checkbox" at bounding box center [47, 272] width 7 height 7
checkbox input "true"
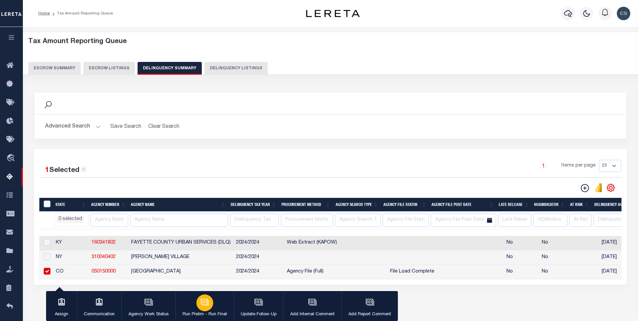
click at [202, 303] on icon "button" at bounding box center [204, 301] width 5 height 3
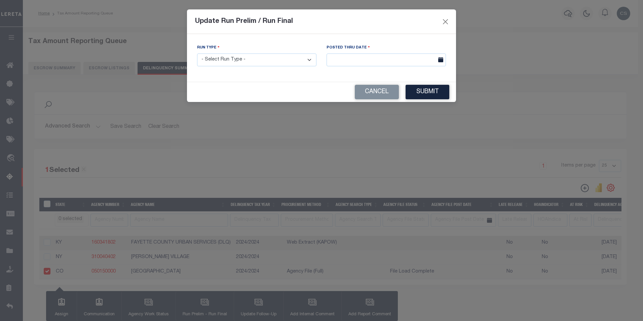
click at [266, 62] on select "- Select Run Type - Prelim Run Final Run" at bounding box center [256, 60] width 119 height 13
select select "P"
click at [197, 54] on select "- Select Run Type - Prelim Run Final Run" at bounding box center [256, 60] width 119 height 13
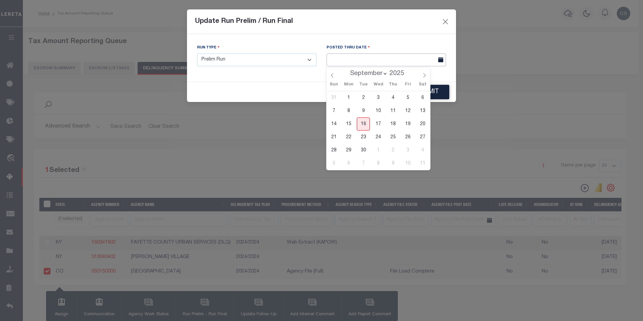
click at [406, 64] on input "text" at bounding box center [386, 60] width 119 height 13
click at [365, 123] on span "16" at bounding box center [363, 123] width 13 height 13
type input "[DATE]"
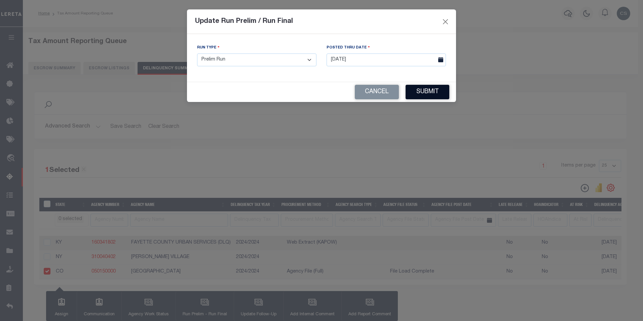
click at [428, 91] on button "Submit" at bounding box center [428, 92] width 44 height 14
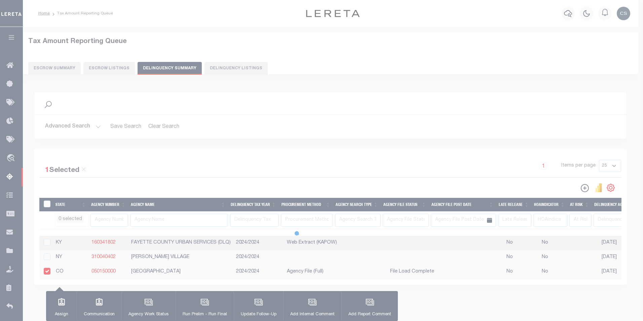
select select
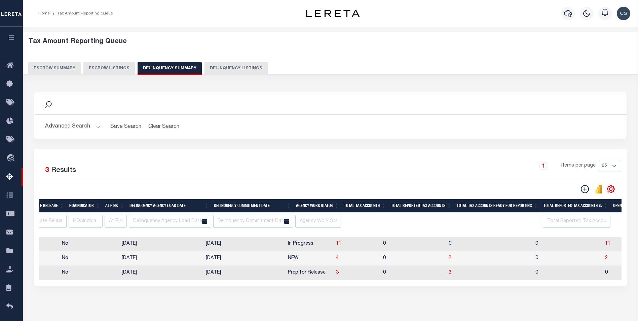
scroll to position [0, 480]
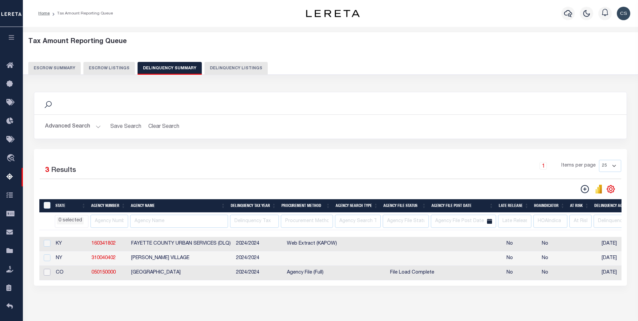
click at [46, 276] on input "checkbox" at bounding box center [47, 272] width 7 height 7
checkbox input "true"
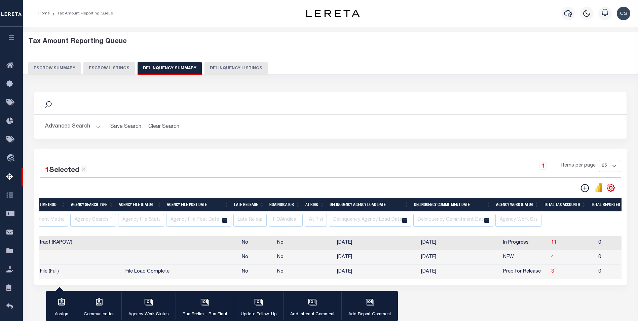
scroll to position [0, 288]
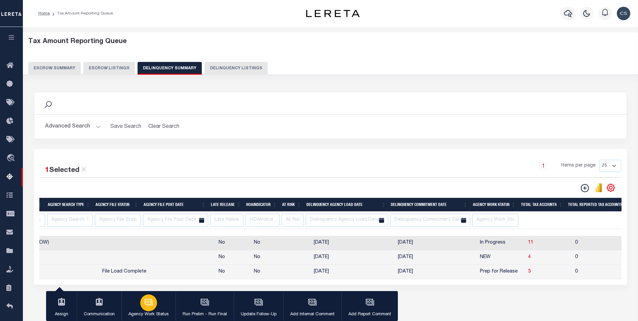
click at [155, 305] on div "button" at bounding box center [148, 302] width 17 height 17
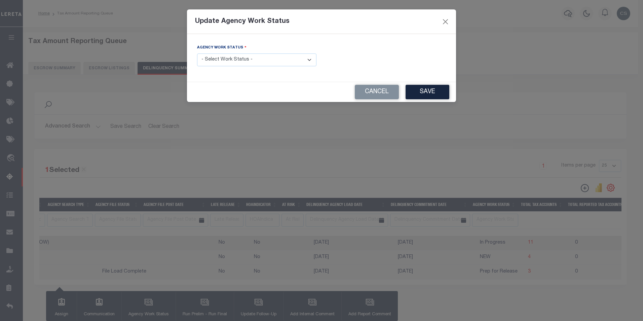
click at [294, 62] on select "- Select Work Status - In Progress Pending Agency Follow-up Pending QC Ready fo…" at bounding box center [256, 60] width 119 height 13
select select "6"
click at [197, 54] on select "- Select Work Status - In Progress Pending Agency Follow-up Pending QC Ready fo…" at bounding box center [256, 60] width 119 height 13
click at [423, 92] on button "Save" at bounding box center [428, 92] width 44 height 14
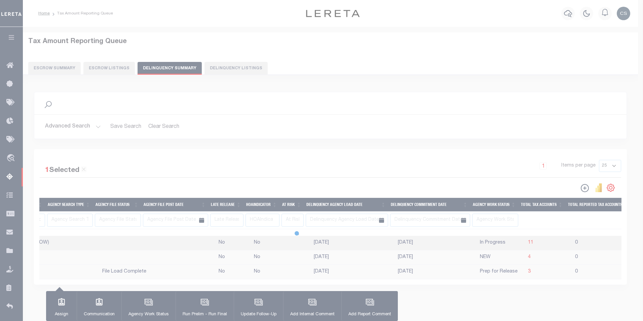
select select
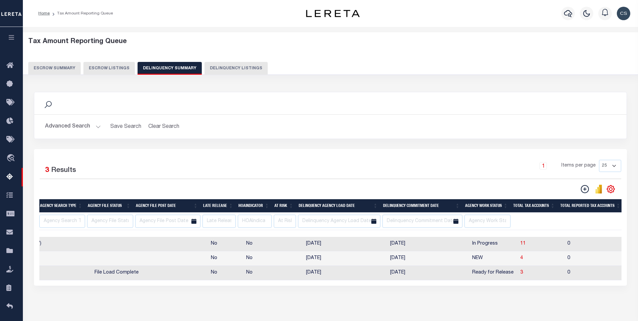
scroll to position [0, 256]
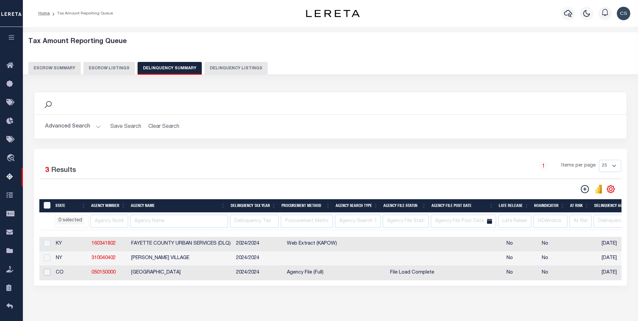
click at [47, 274] on input "checkbox" at bounding box center [47, 272] width 7 height 7
checkbox input "true"
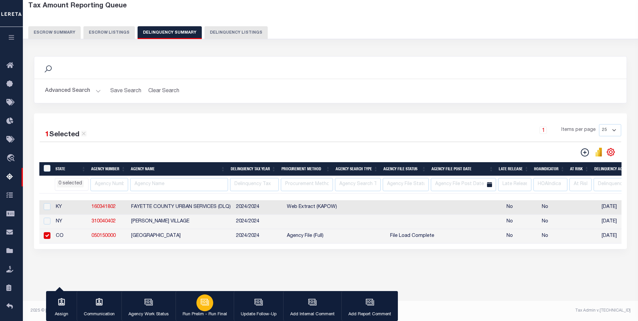
click at [202, 303] on icon "button" at bounding box center [205, 302] width 9 height 9
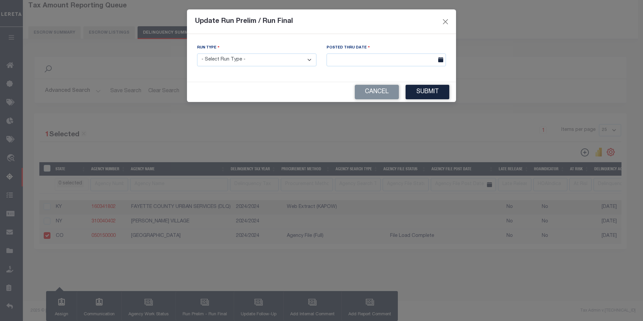
click at [240, 57] on select "- Select Run Type - Prelim Run Final Run" at bounding box center [256, 60] width 119 height 13
select select "F"
click at [197, 54] on select "- Select Run Type - Prelim Run Final Run" at bounding box center [256, 60] width 119 height 13
click at [354, 56] on input "text" at bounding box center [386, 60] width 119 height 13
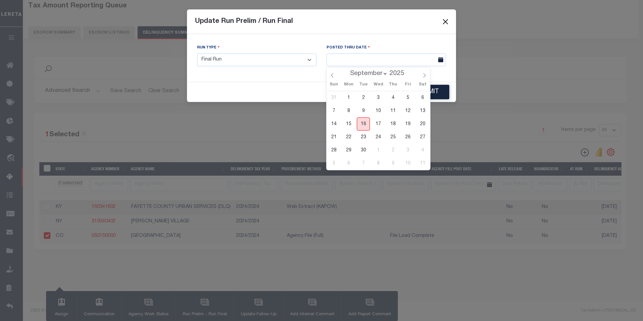
click at [365, 121] on span "16" at bounding box center [363, 123] width 13 height 13
type input "[DATE]"
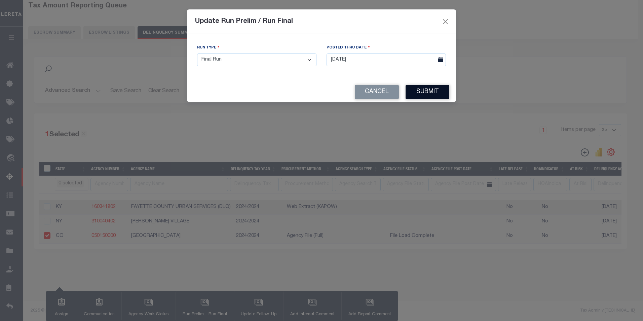
click at [424, 91] on button "Submit" at bounding box center [428, 92] width 44 height 14
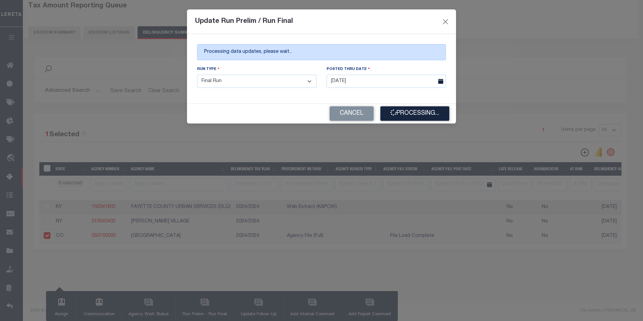
select select
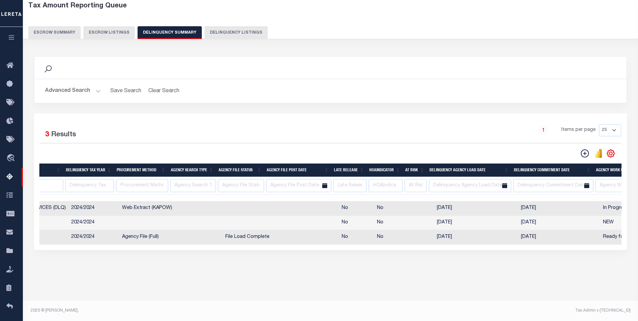
scroll to position [0, 106]
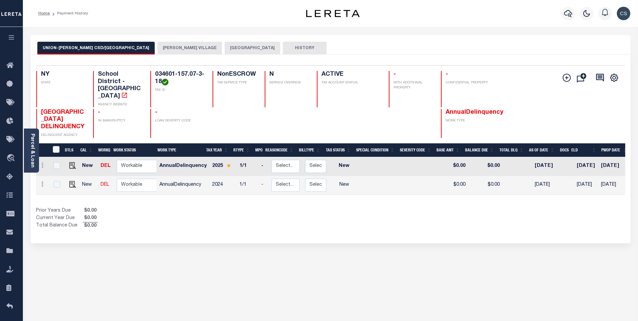
click at [158, 45] on button "[PERSON_NAME] VILLAGE" at bounding box center [190, 48] width 65 height 13
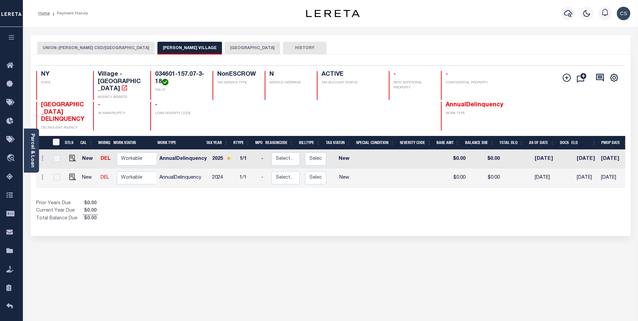
click at [94, 47] on button "UNION-[PERSON_NAME] CSD/[GEOGRAPHIC_DATA]" at bounding box center [95, 48] width 117 height 13
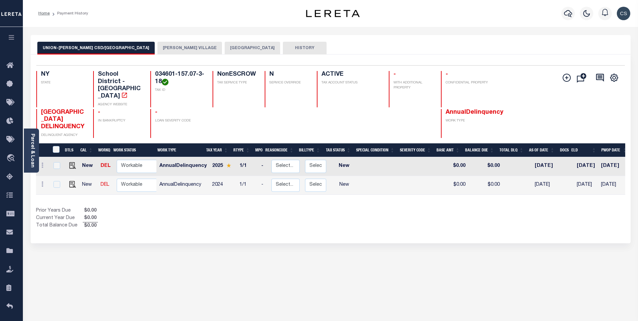
click at [158, 47] on button "[PERSON_NAME] VILLAGE" at bounding box center [190, 48] width 65 height 13
